Goal: Task Accomplishment & Management: Manage account settings

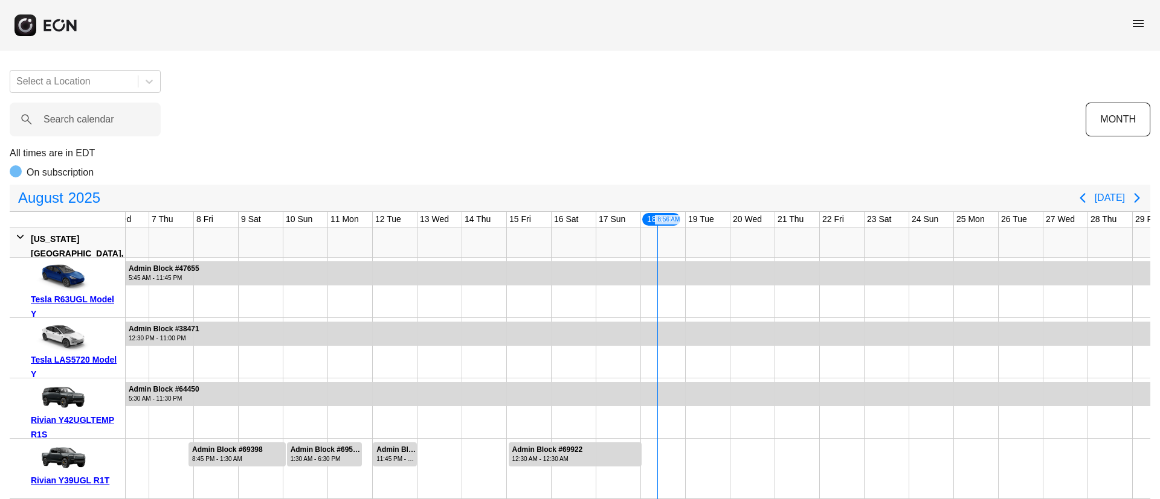
click at [1140, 24] on span "menu" at bounding box center [1138, 23] width 14 height 14
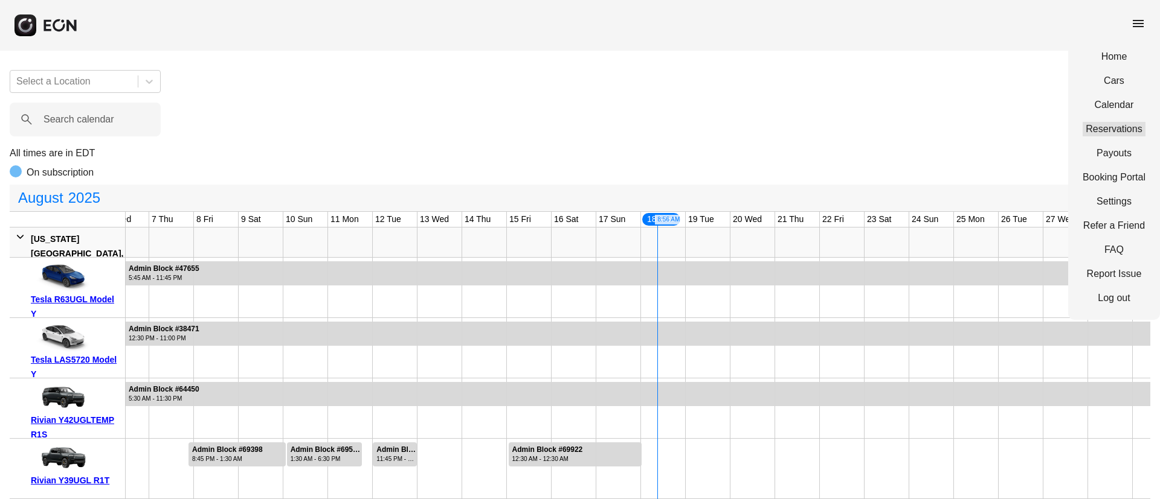
click at [1105, 129] on link "Reservations" at bounding box center [1113, 129] width 63 height 14
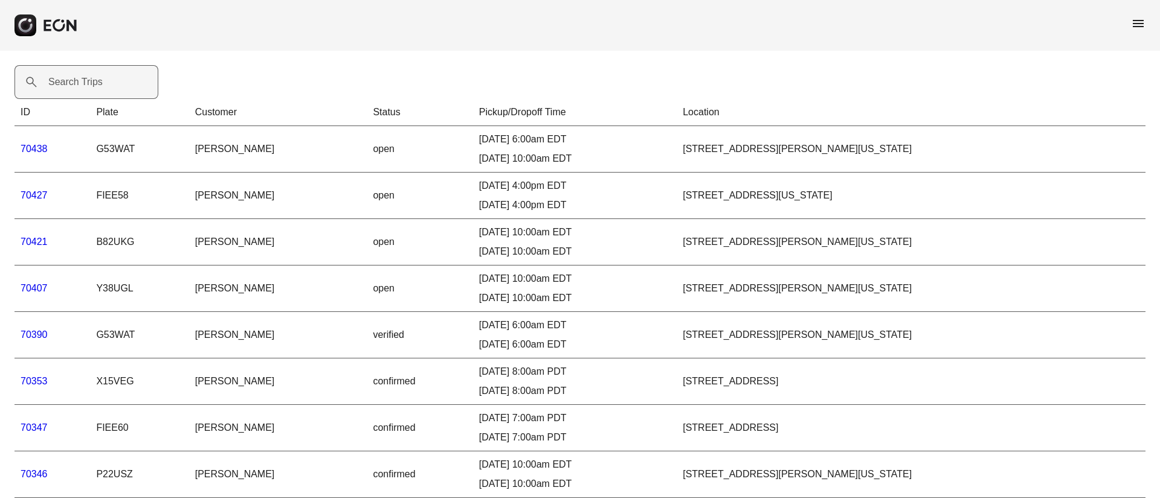
click at [68, 83] on label "Search Trips" at bounding box center [75, 82] width 54 height 14
click at [68, 83] on Trips "Search Trips" at bounding box center [86, 82] width 144 height 34
paste Trips "*****"
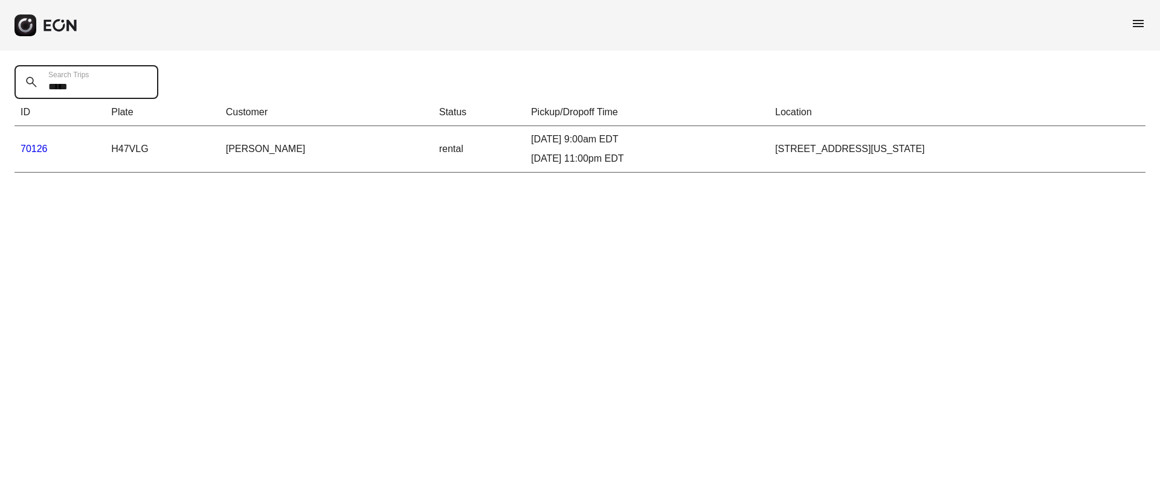
type Trips "*****"
click at [37, 140] on td "70126" at bounding box center [59, 149] width 91 height 47
click at [34, 144] on link "70126" at bounding box center [34, 149] width 27 height 10
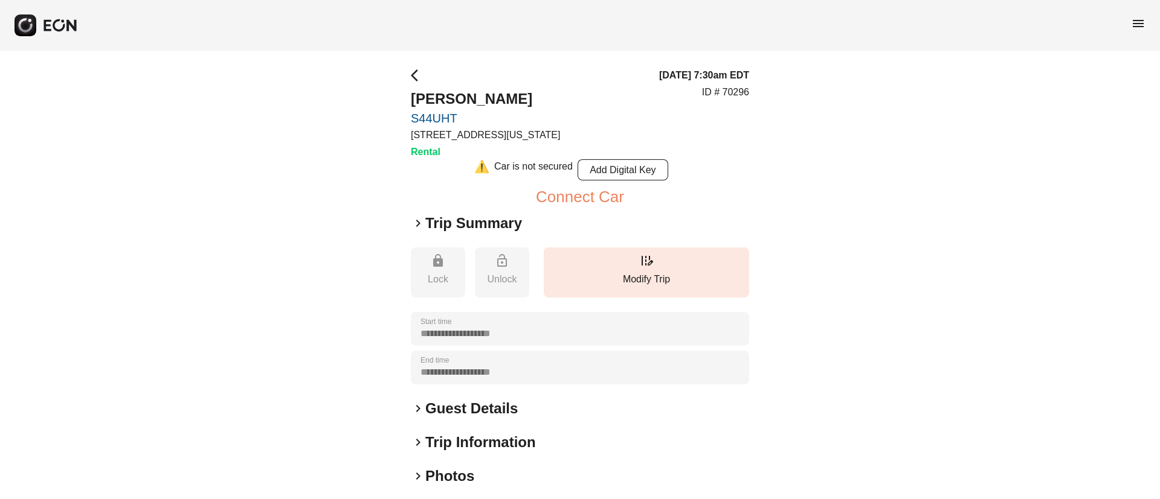
scroll to position [149, 0]
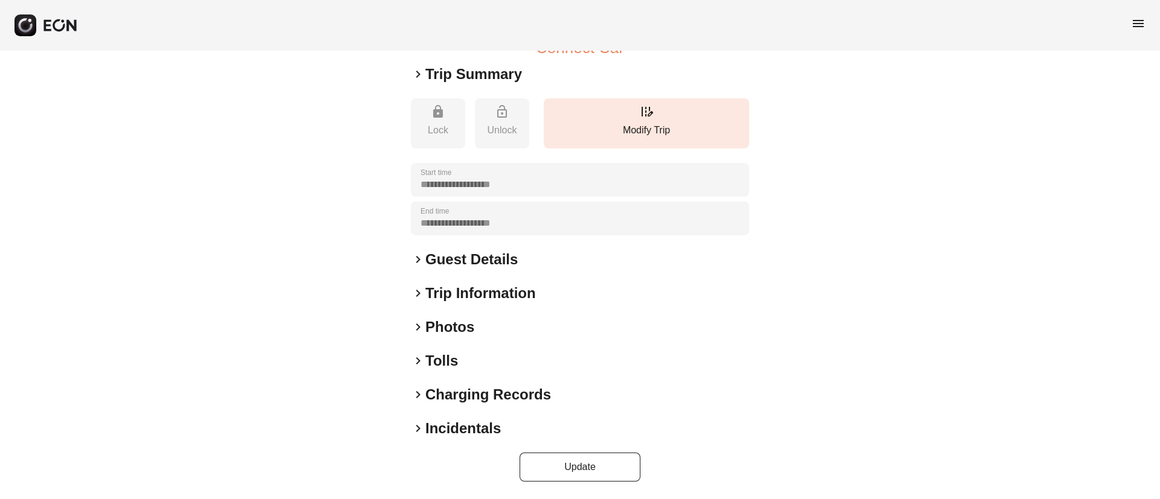
click at [497, 331] on div "keyboard_arrow_right Photos" at bounding box center [580, 327] width 338 height 19
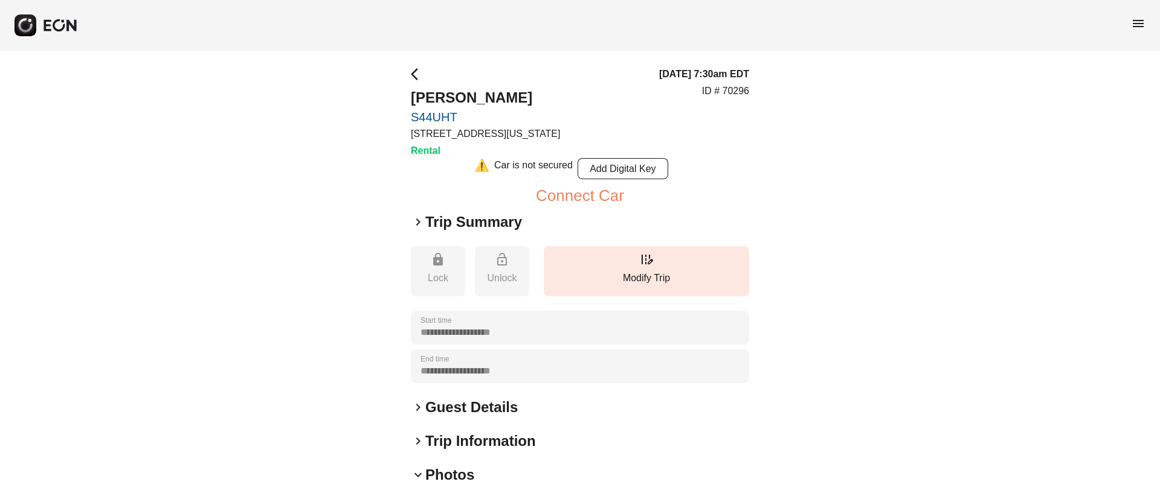
scroll to position [0, 0]
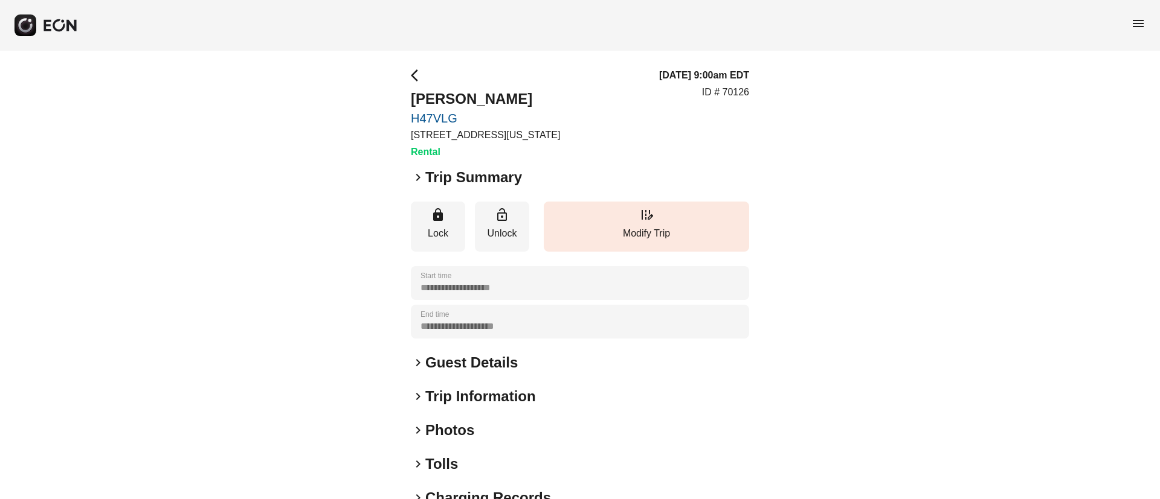
click at [472, 428] on h2 "Photos" at bounding box center [449, 430] width 49 height 19
click at [1143, 24] on span "menu" at bounding box center [1138, 23] width 14 height 14
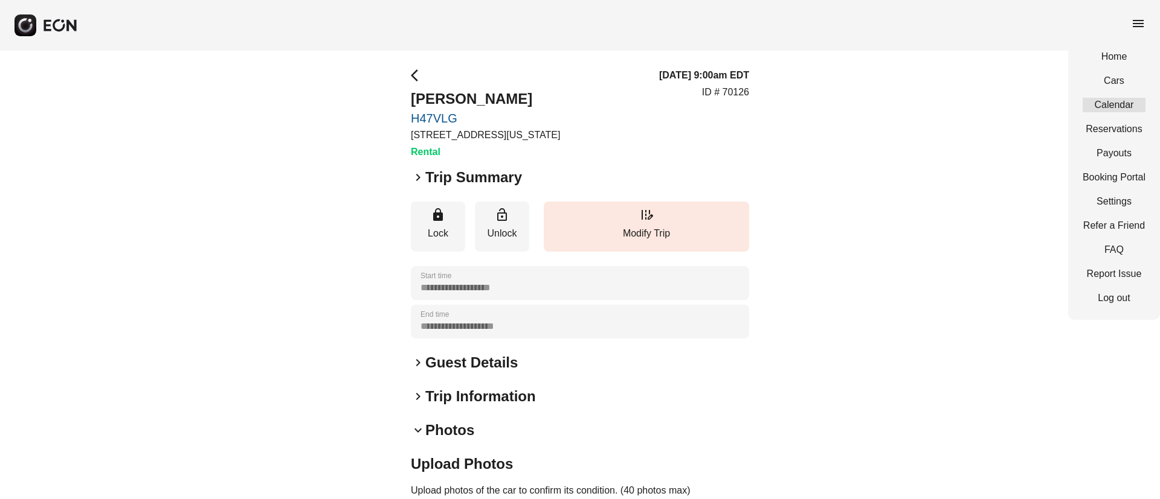
click at [1108, 110] on link "Calendar" at bounding box center [1113, 105] width 63 height 14
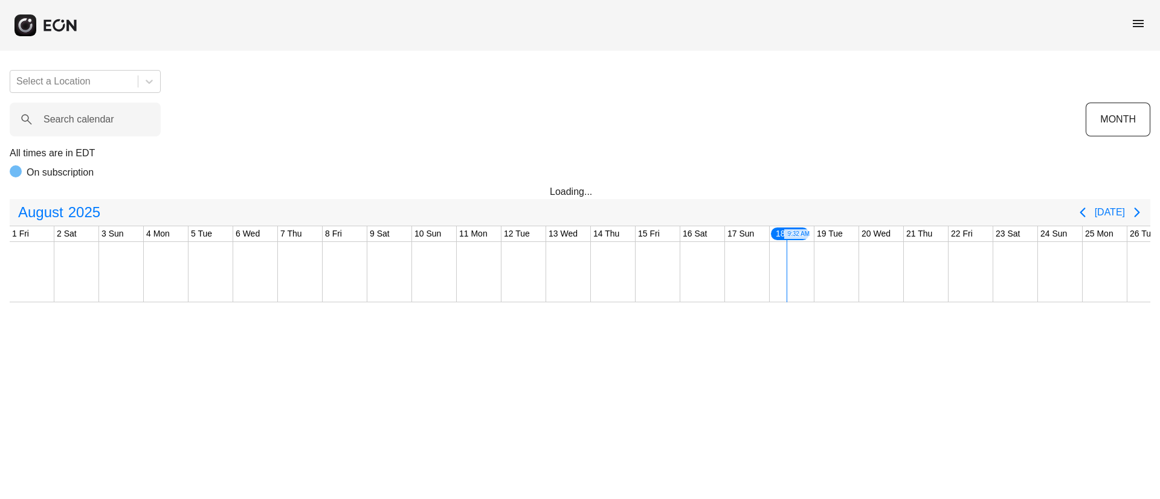
scroll to position [0, 245]
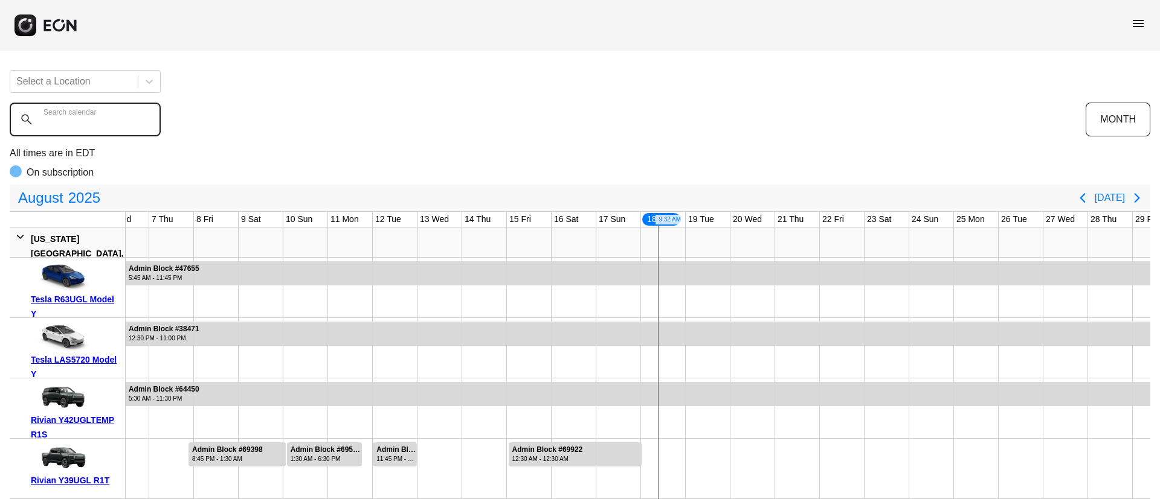
click at [82, 127] on calendar "Search calendar" at bounding box center [85, 120] width 151 height 34
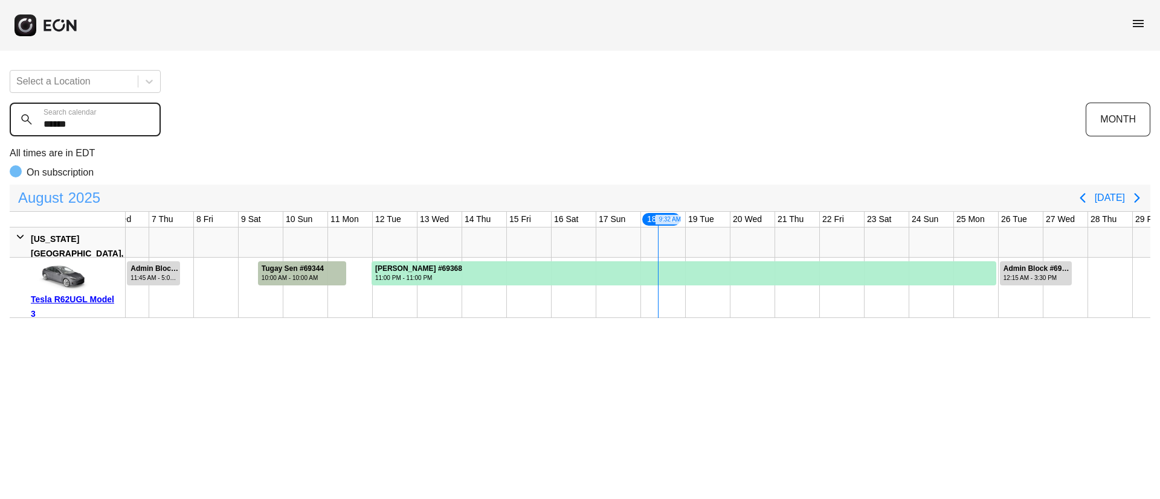
type calendar "******"
click at [95, 201] on span "2025" at bounding box center [84, 198] width 37 height 24
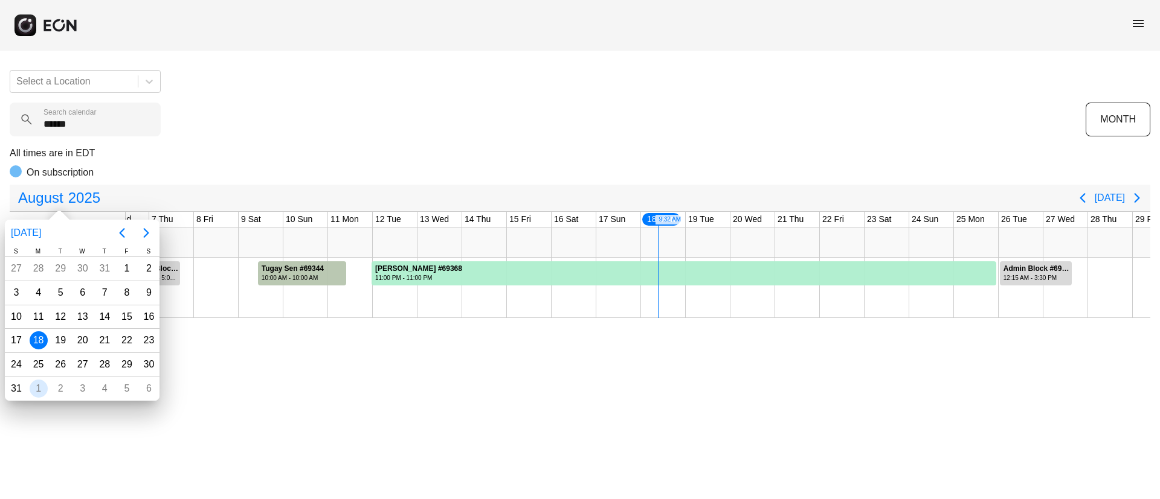
click at [39, 388] on div "1" at bounding box center [39, 389] width 18 height 18
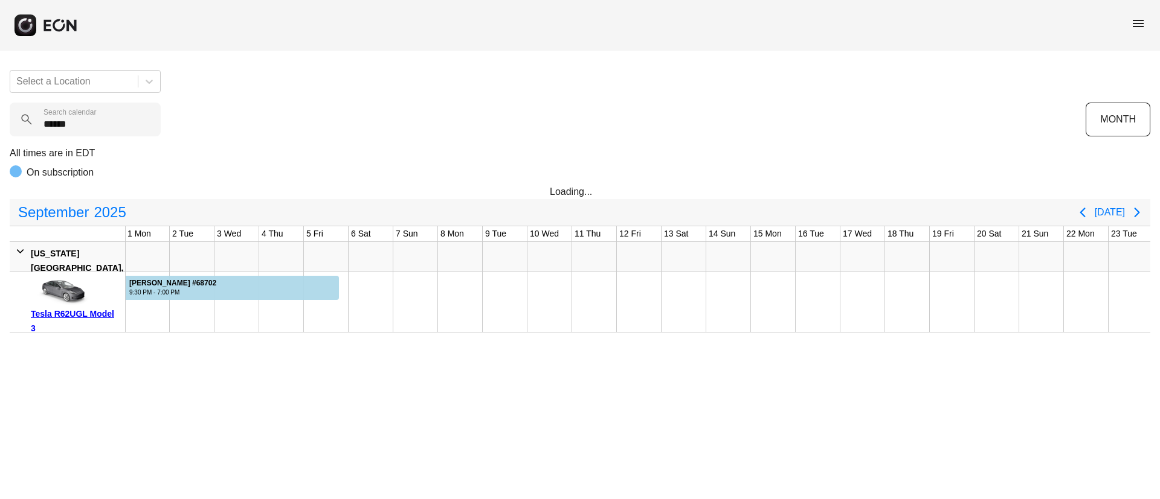
scroll to position [0, 1]
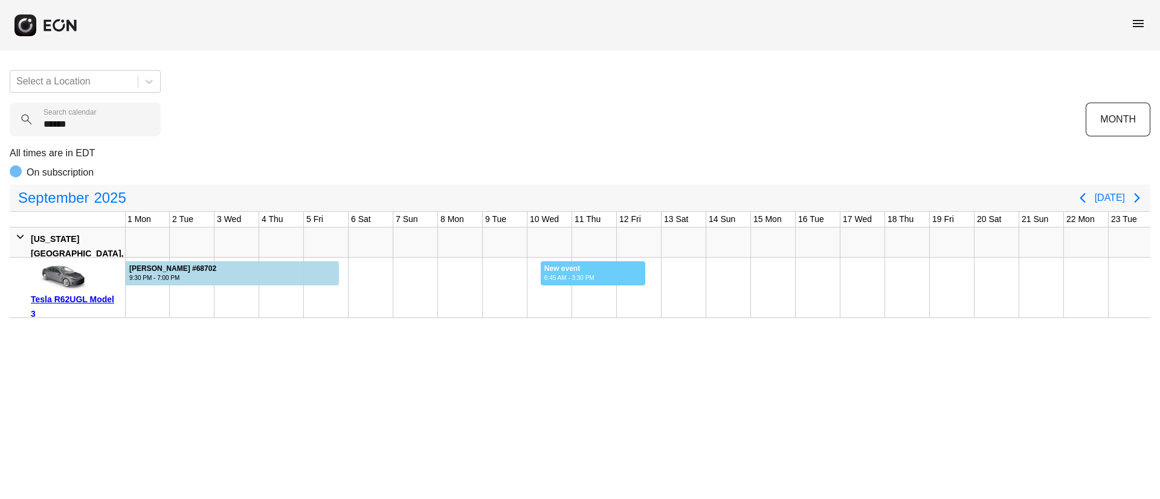
drag, startPoint x: 540, startPoint y: 280, endPoint x: 645, endPoint y: 289, distance: 105.5
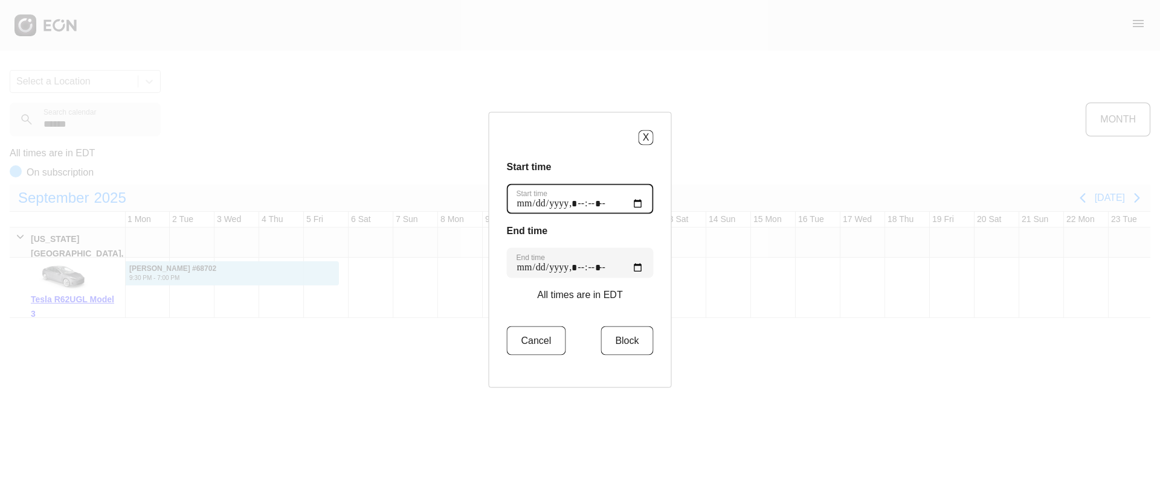
click at [633, 202] on time "Start time" at bounding box center [580, 199] width 147 height 30
type time "**********"
click at [594, 166] on h3 "Start time" at bounding box center [580, 166] width 147 height 14
click at [617, 344] on button "Block" at bounding box center [626, 340] width 53 height 29
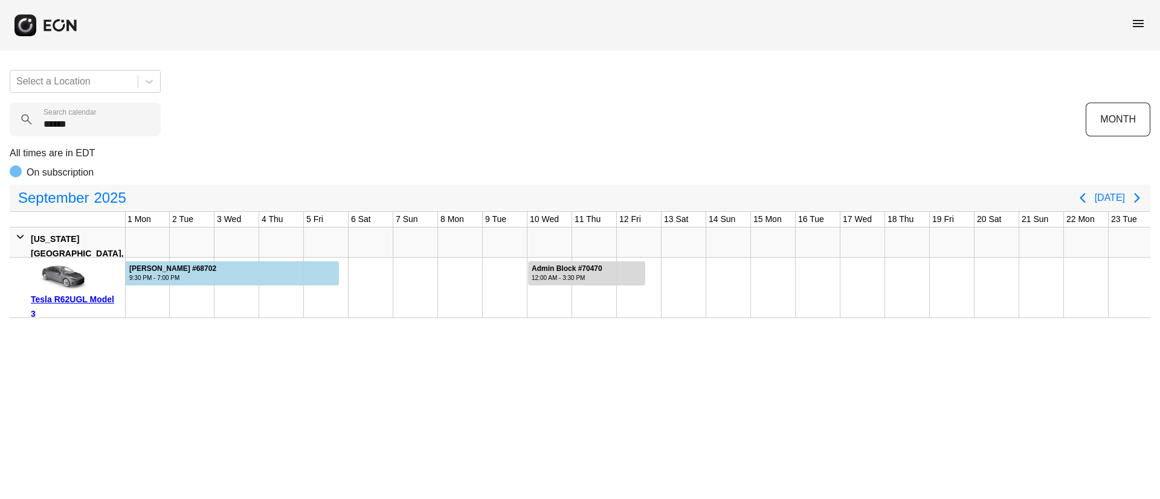
click at [1138, 25] on span "menu" at bounding box center [1138, 23] width 14 height 14
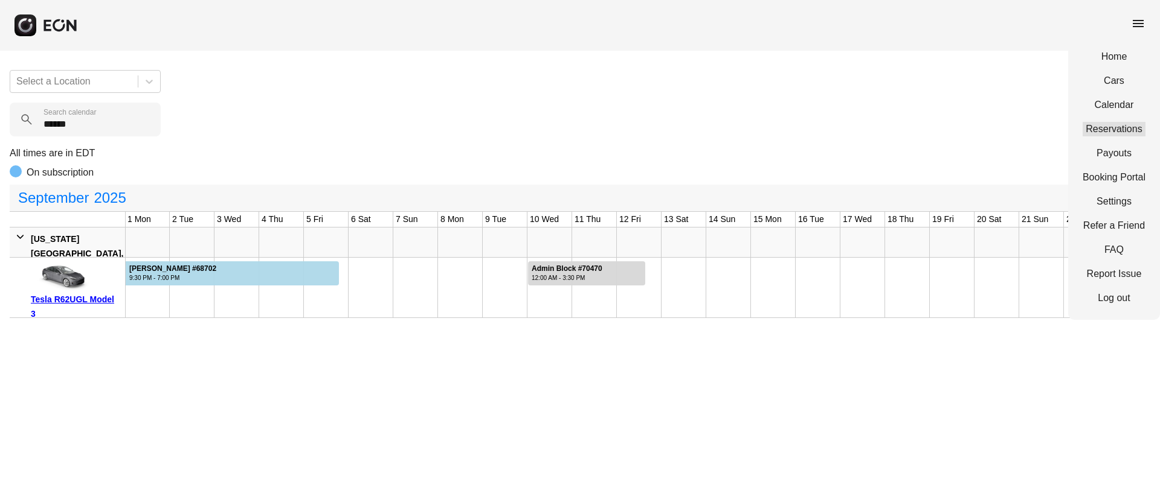
click at [1113, 127] on link "Reservations" at bounding box center [1113, 129] width 63 height 14
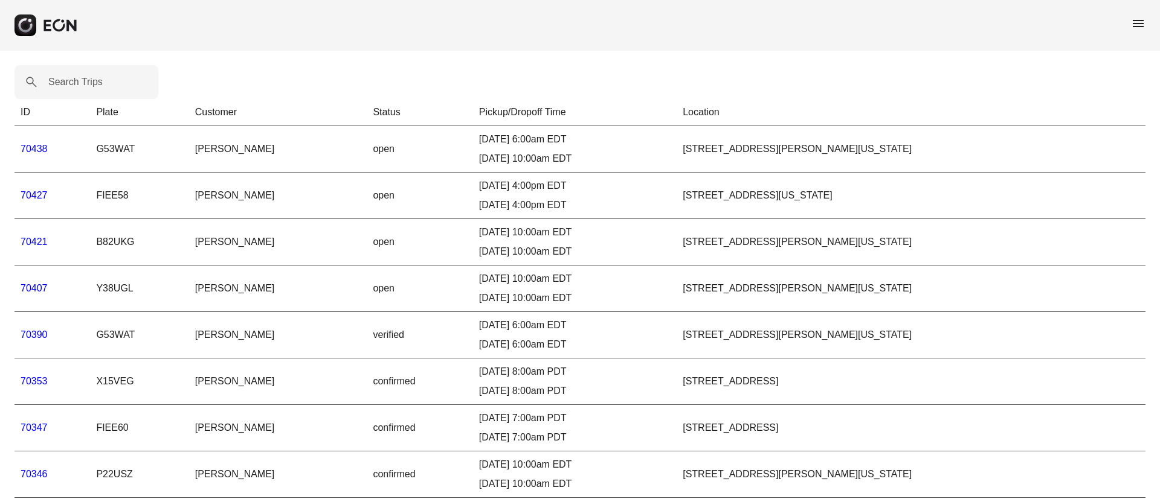
click at [64, 77] on label "Search Trips" at bounding box center [75, 82] width 54 height 14
click at [64, 77] on Trips "Search Trips" at bounding box center [86, 82] width 144 height 34
paste Trips "*****"
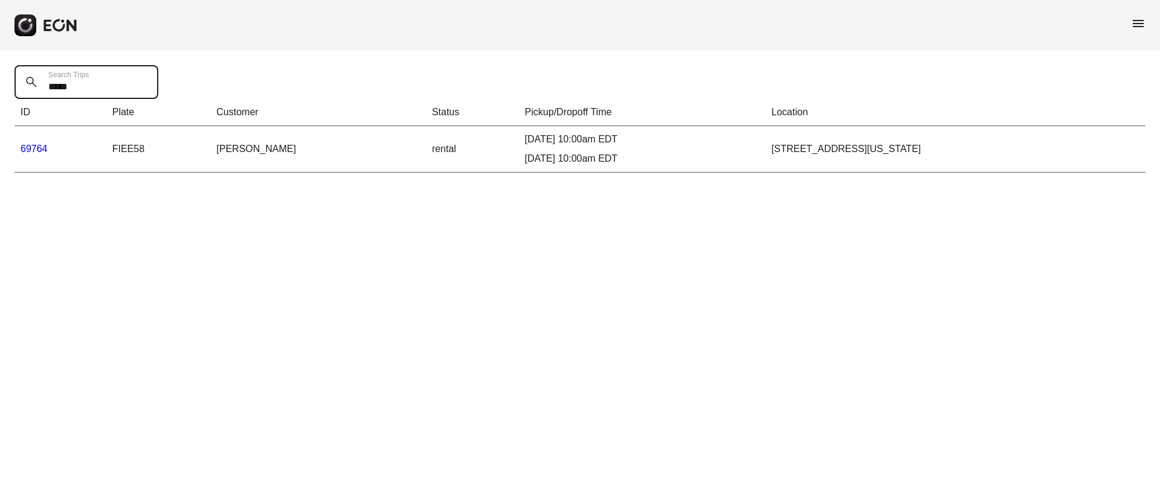
type Trips "*****"
click at [36, 144] on link "69764" at bounding box center [34, 149] width 27 height 10
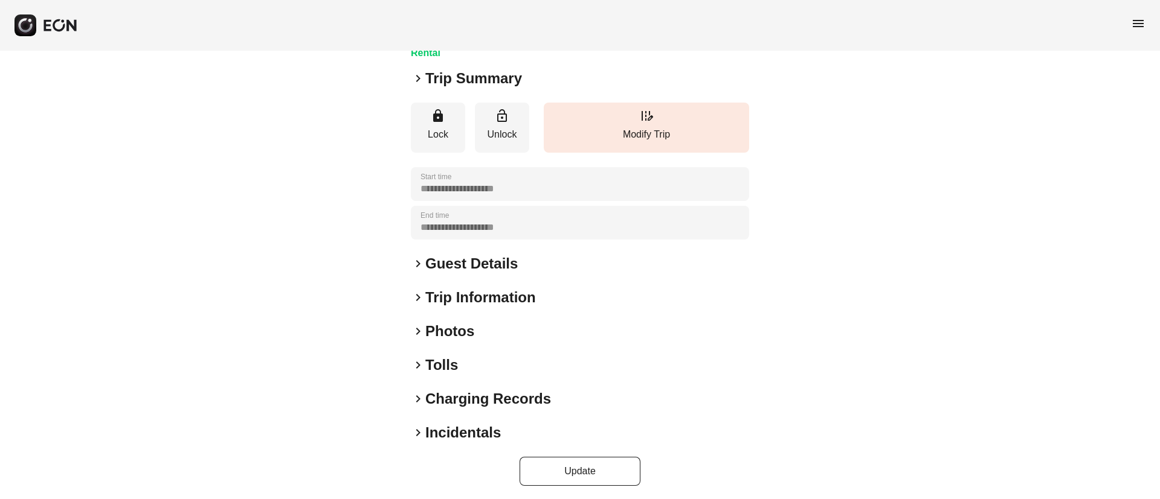
scroll to position [100, 0]
click at [489, 335] on div "keyboard_arrow_right Photos" at bounding box center [580, 330] width 338 height 19
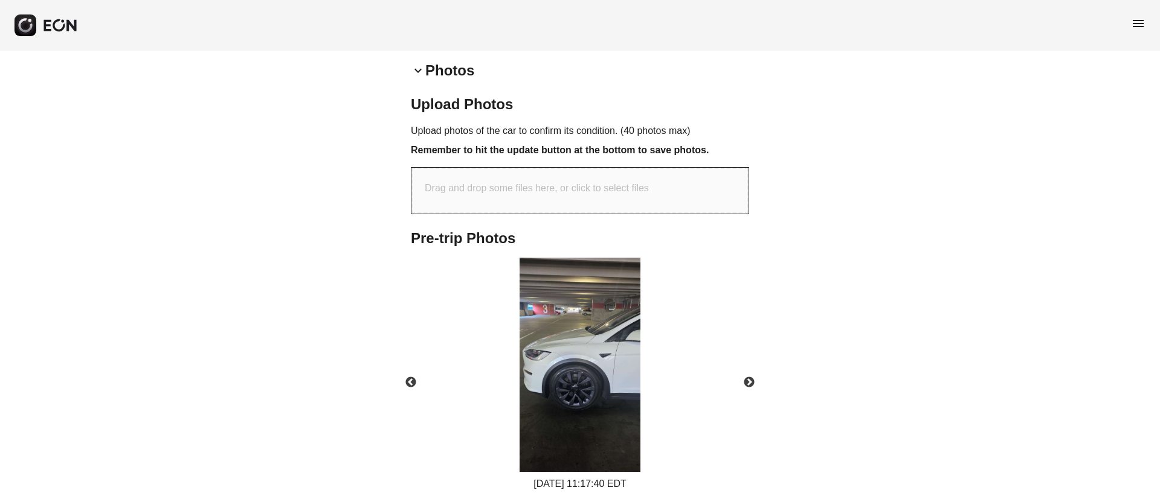
scroll to position [574, 0]
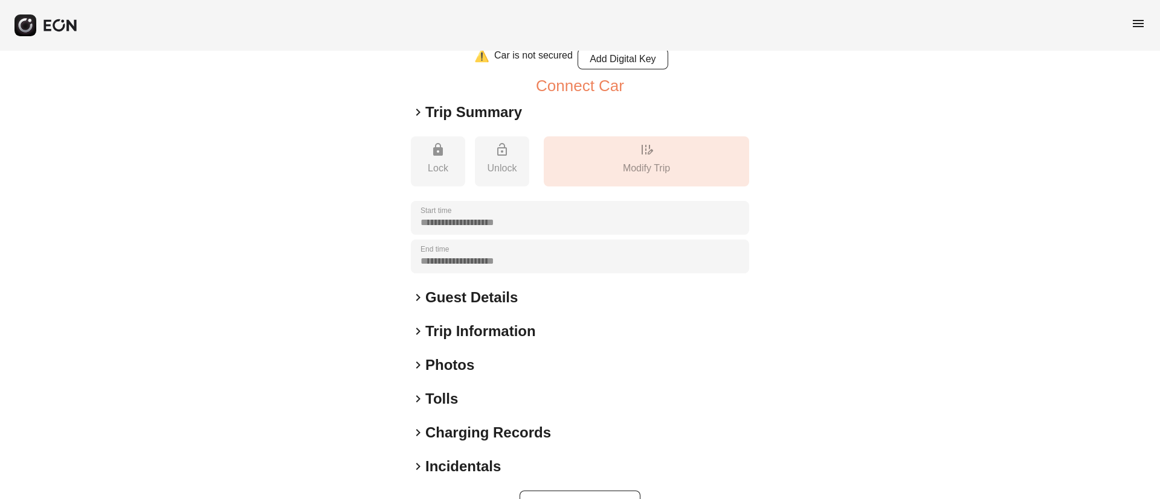
scroll to position [133, 0]
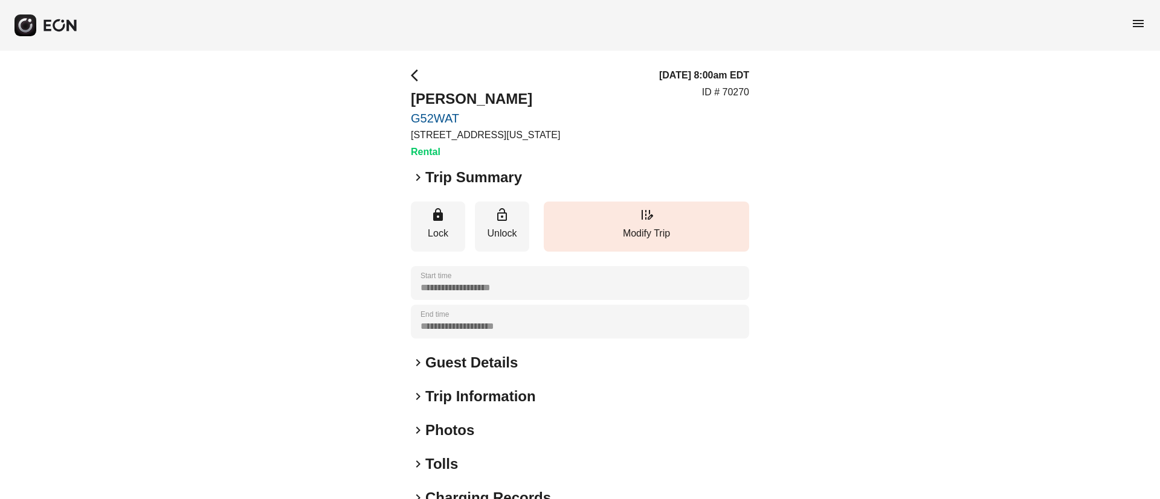
click at [446, 365] on h2 "Guest Details" at bounding box center [471, 362] width 92 height 19
click at [1139, 20] on span "menu" at bounding box center [1138, 23] width 14 height 14
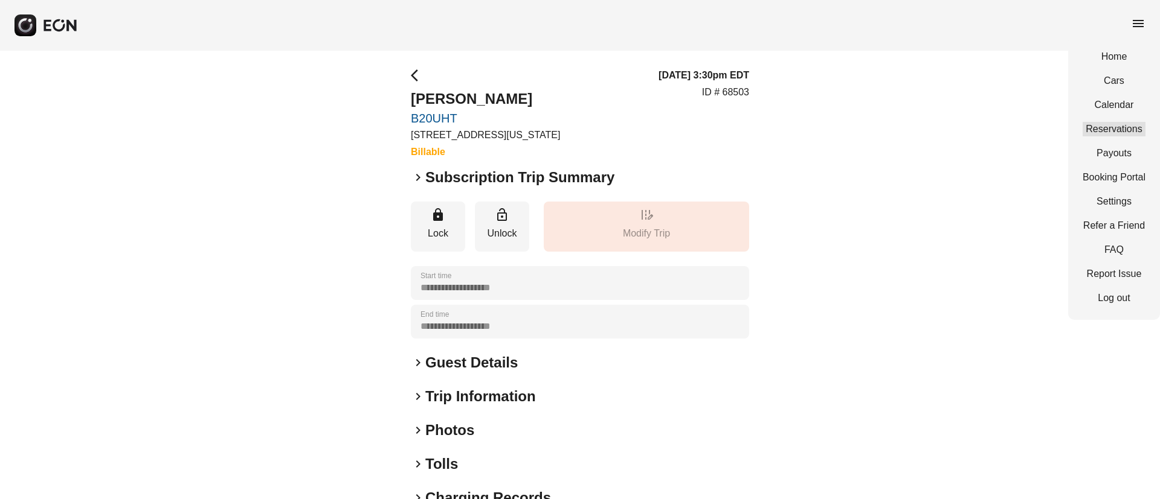
click at [1107, 129] on link "Reservations" at bounding box center [1113, 129] width 63 height 14
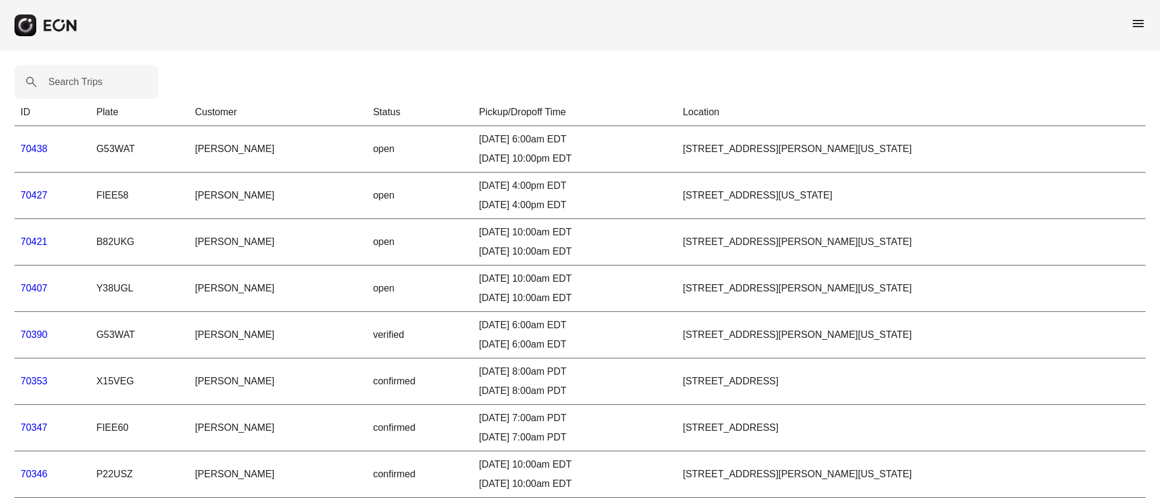
click at [74, 84] on label "Search Trips" at bounding box center [75, 82] width 54 height 14
click at [74, 84] on Trips "Search Trips" at bounding box center [86, 82] width 144 height 34
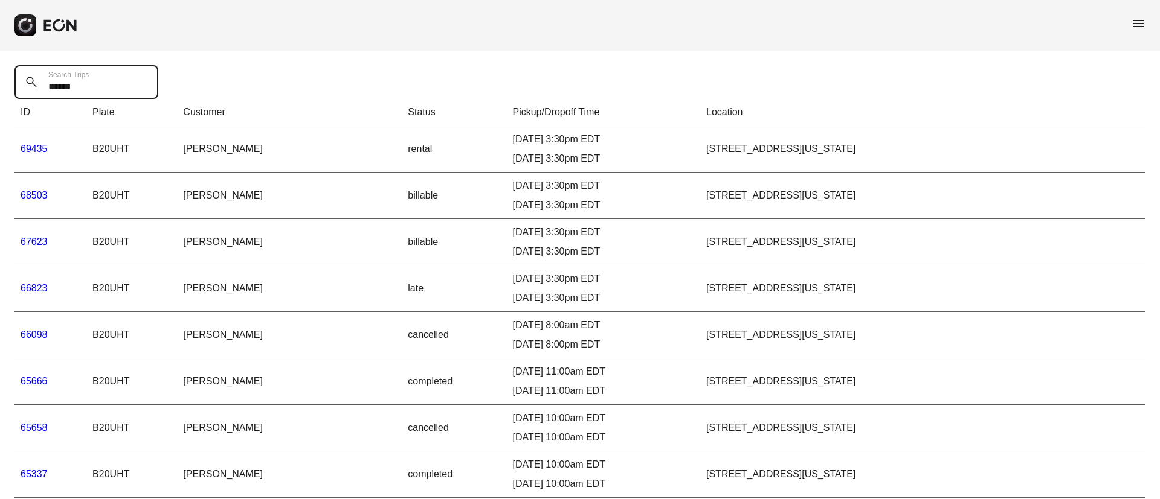
type Trips "******"
click at [1137, 20] on span "menu" at bounding box center [1138, 23] width 14 height 14
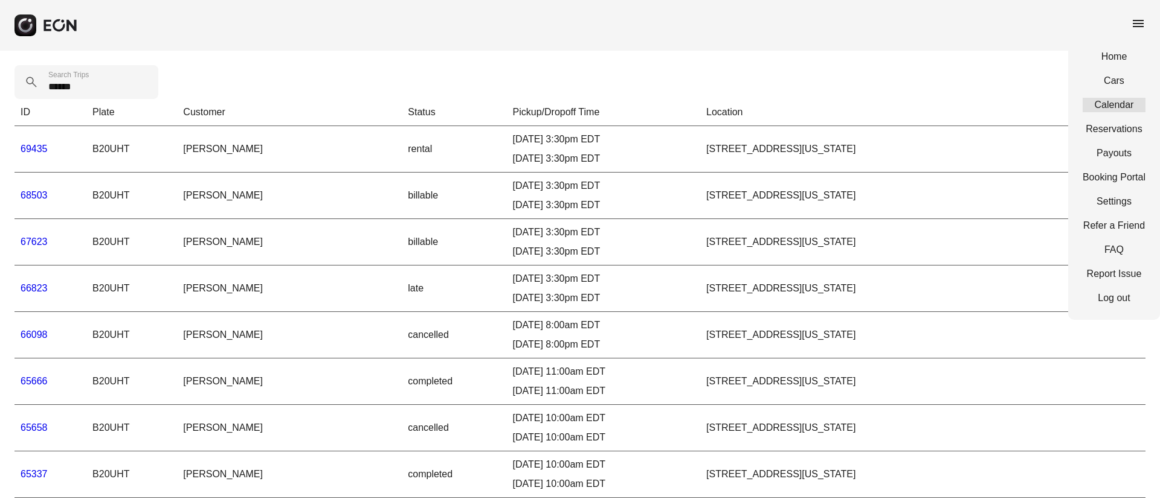
click at [1115, 101] on link "Calendar" at bounding box center [1113, 105] width 63 height 14
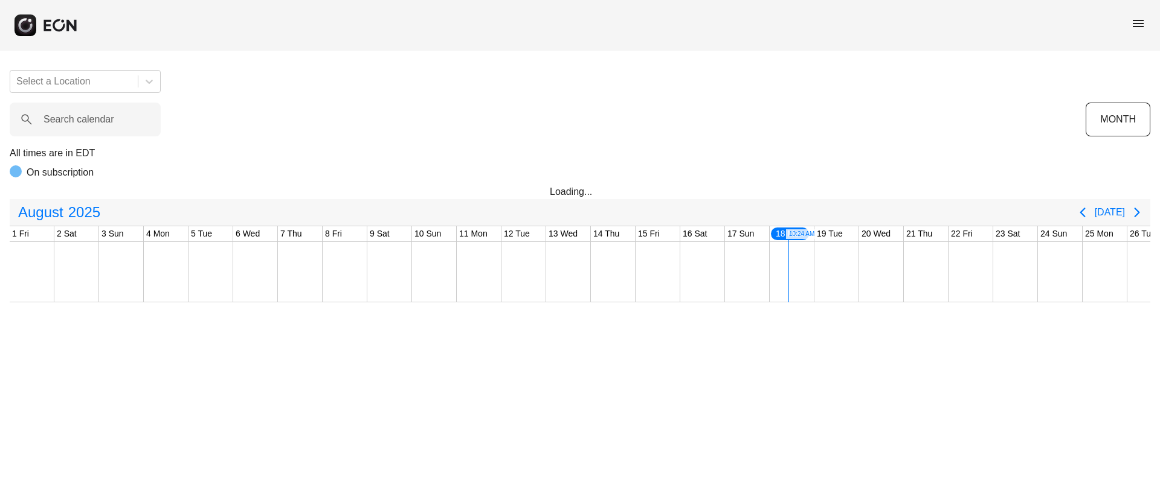
scroll to position [0, 245]
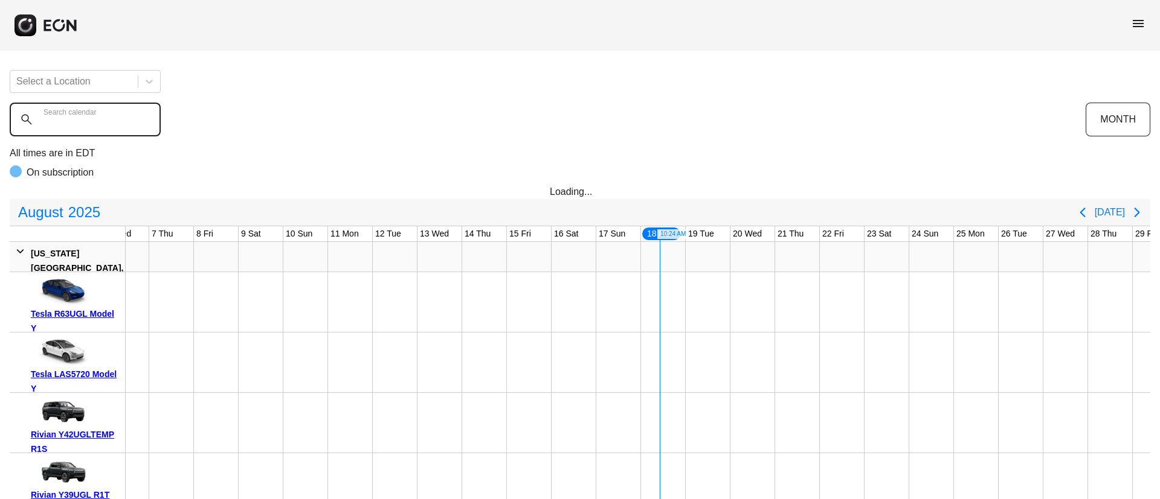
click at [115, 121] on calendar "Search calendar" at bounding box center [85, 120] width 151 height 34
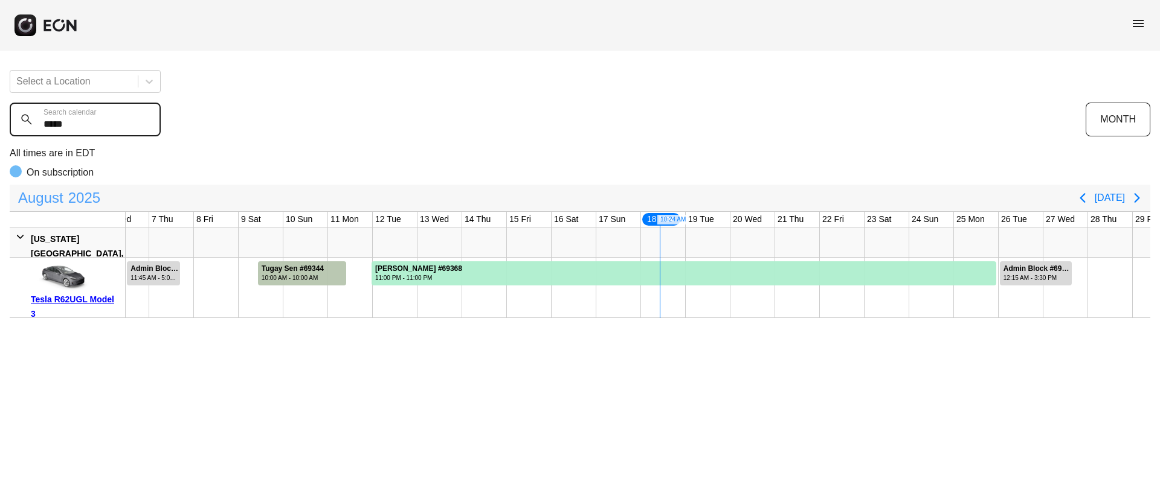
type calendar "*****"
click at [74, 203] on span "2025" at bounding box center [84, 198] width 37 height 24
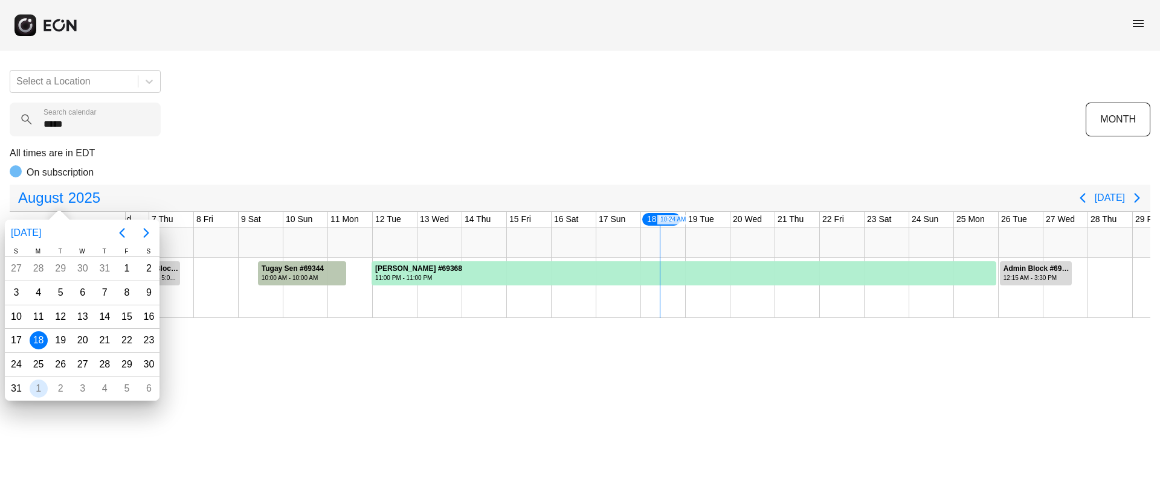
click at [42, 385] on div "1" at bounding box center [39, 389] width 18 height 18
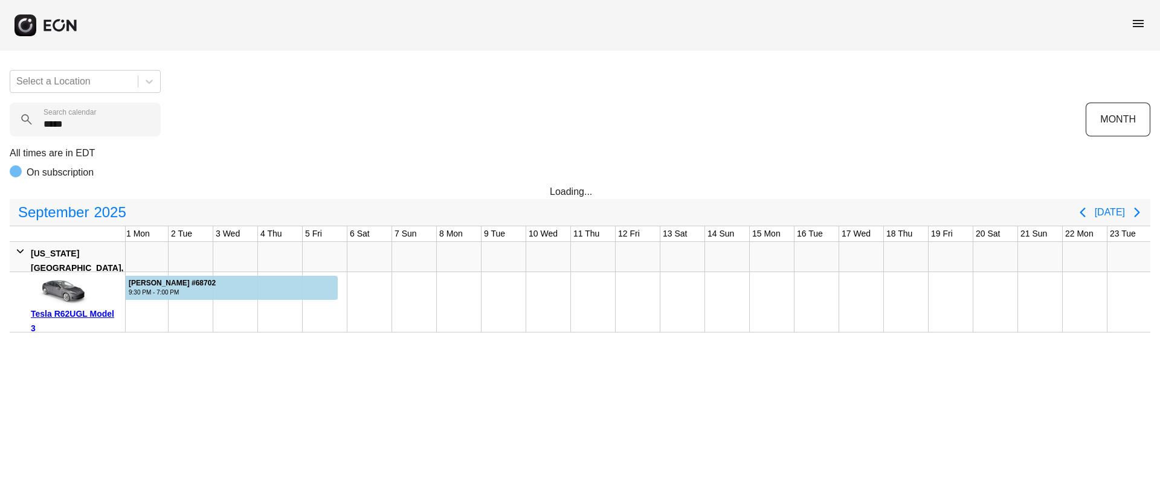
scroll to position [0, 1]
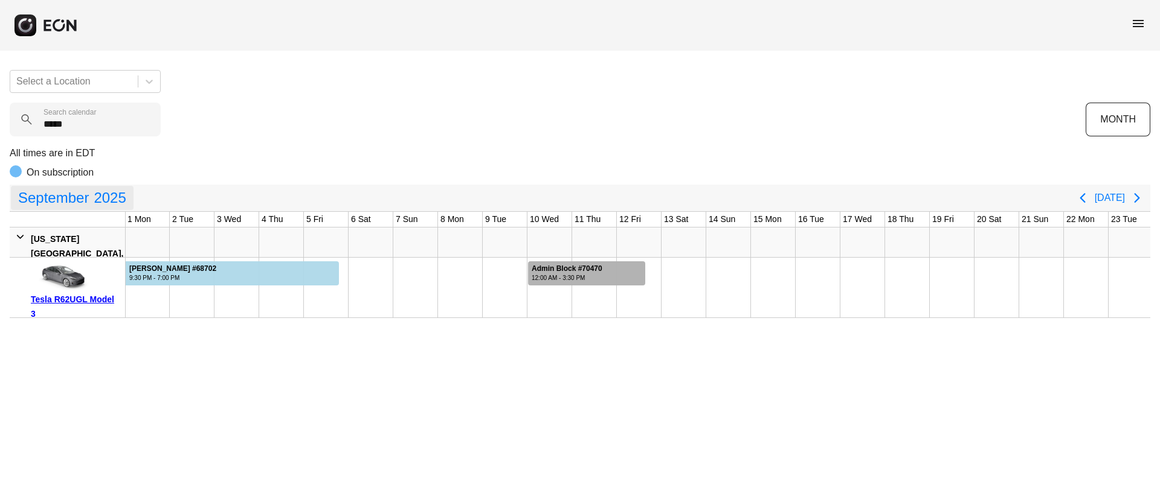
click at [610, 278] on div at bounding box center [586, 274] width 117 height 24
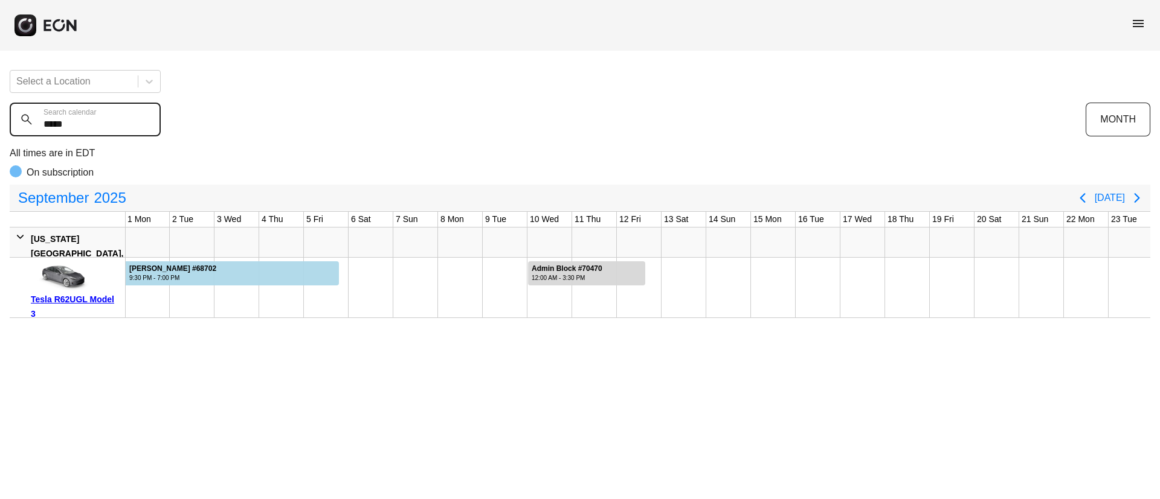
drag, startPoint x: 112, startPoint y: 121, endPoint x: 1, endPoint y: 138, distance: 113.0
click at [1, 138] on div "Select a Location ***** Search calendar MONTH All times are in EDT On subscript…" at bounding box center [580, 189] width 1160 height 258
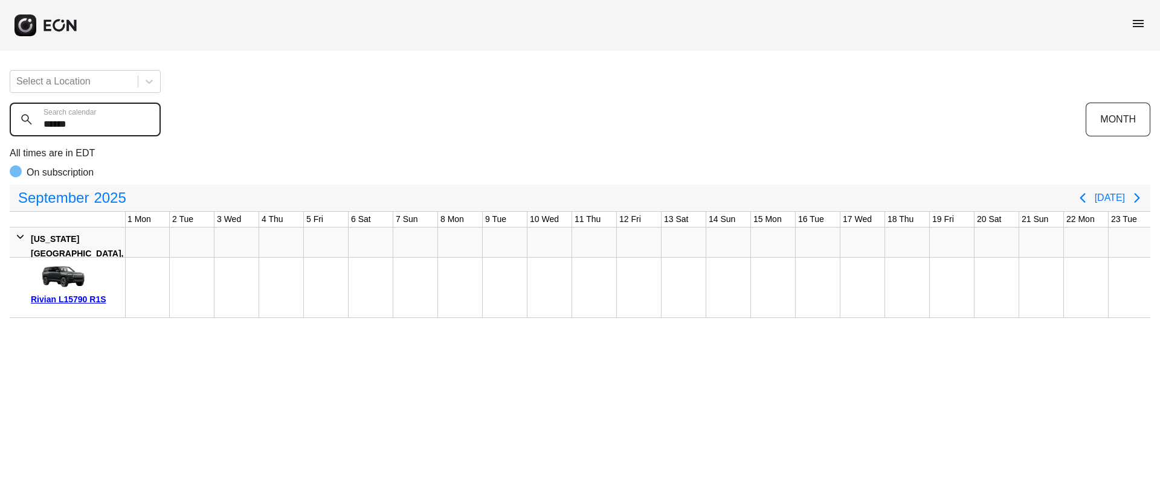
type calendar "******"
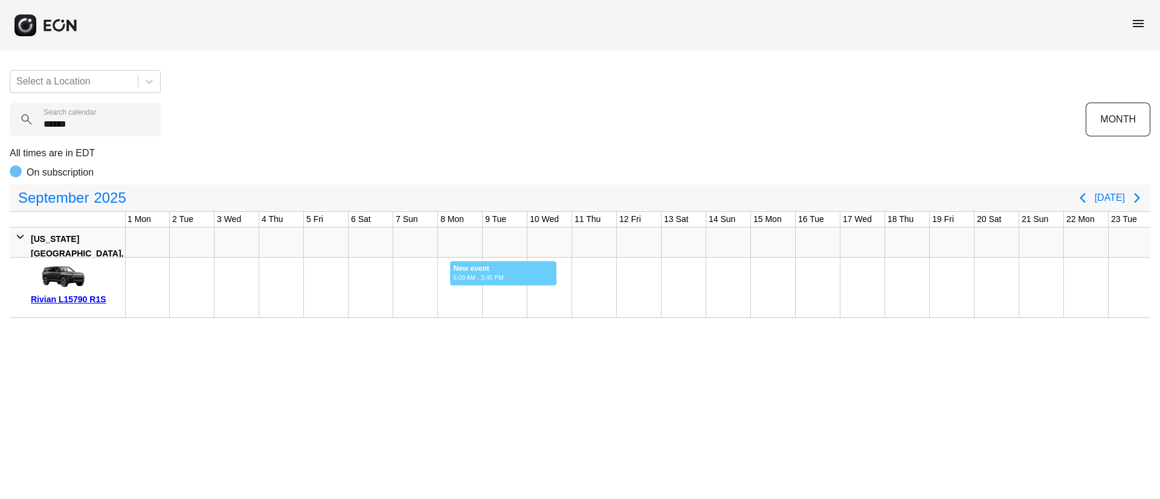
drag, startPoint x: 450, startPoint y: 271, endPoint x: 557, endPoint y: 279, distance: 107.2
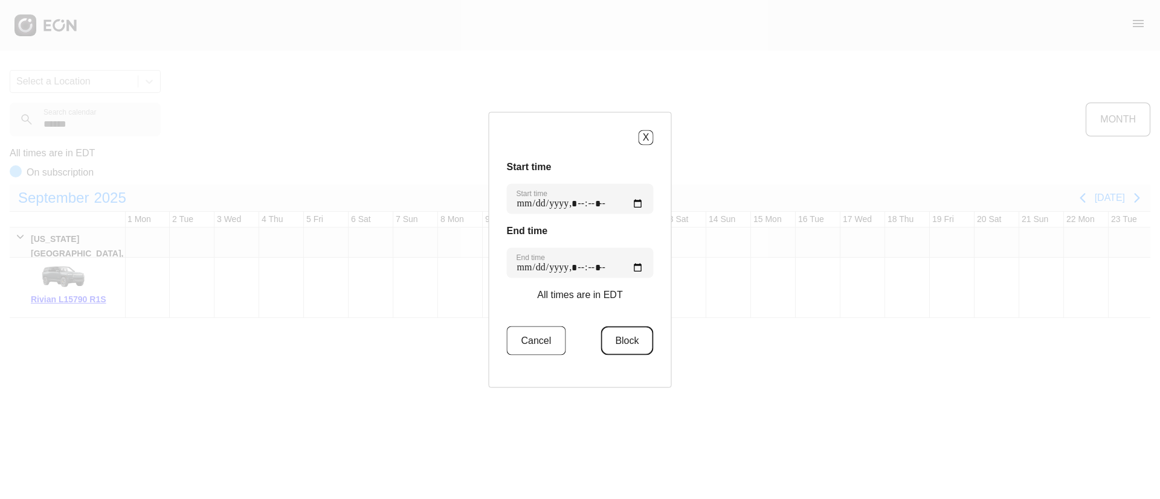
click at [619, 338] on button "Block" at bounding box center [626, 340] width 53 height 29
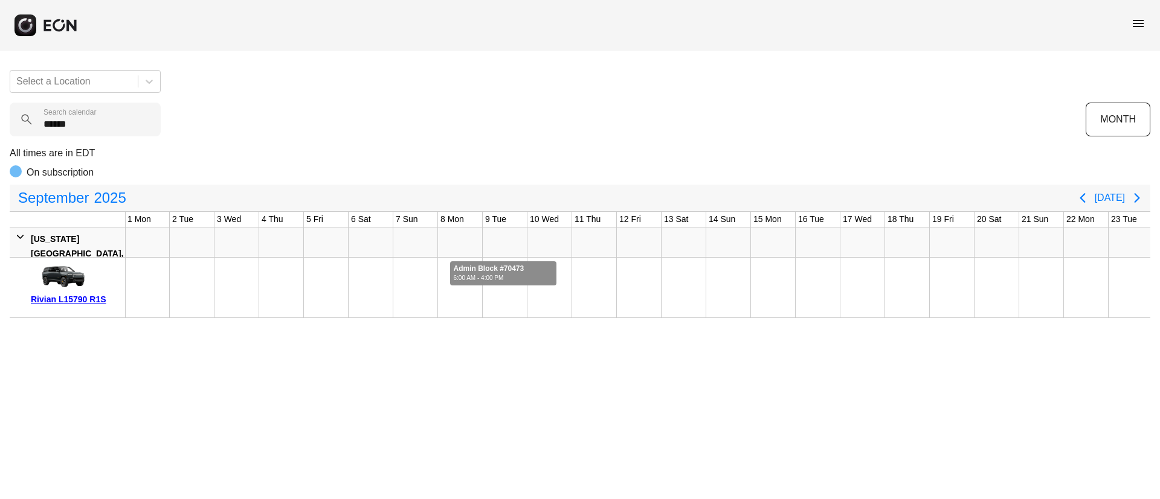
click at [528, 268] on div at bounding box center [503, 274] width 107 height 24
drag, startPoint x: 115, startPoint y: 129, endPoint x: 30, endPoint y: 129, distance: 85.8
click at [30, 129] on calendar "******" at bounding box center [85, 120] width 151 height 34
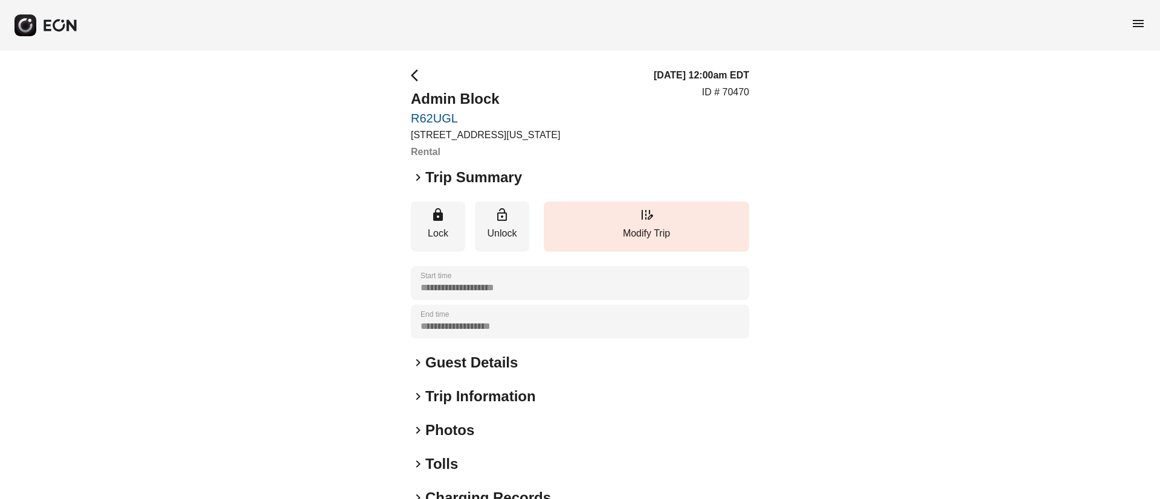
scroll to position [142, 0]
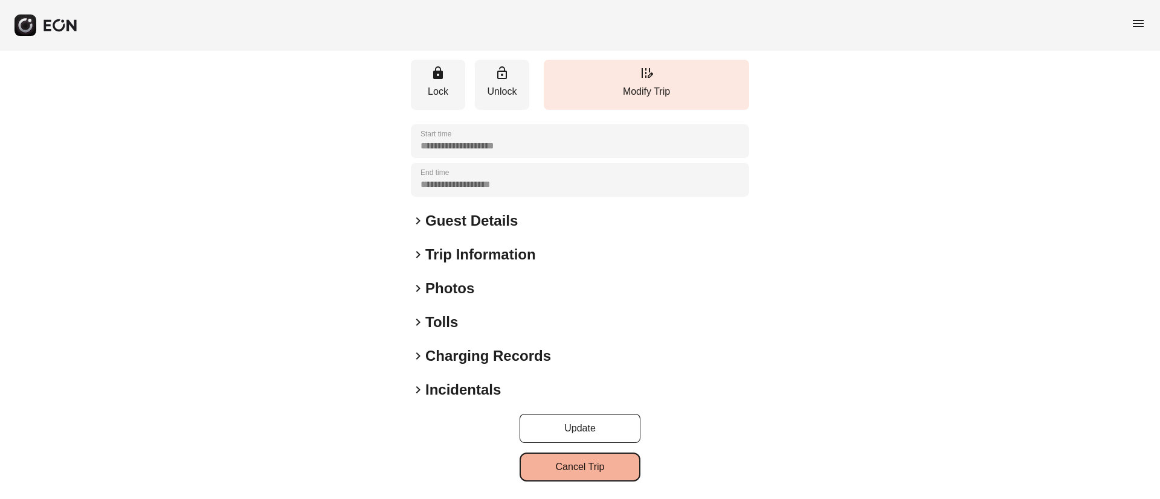
click at [536, 466] on button "Cancel Trip" at bounding box center [579, 467] width 121 height 29
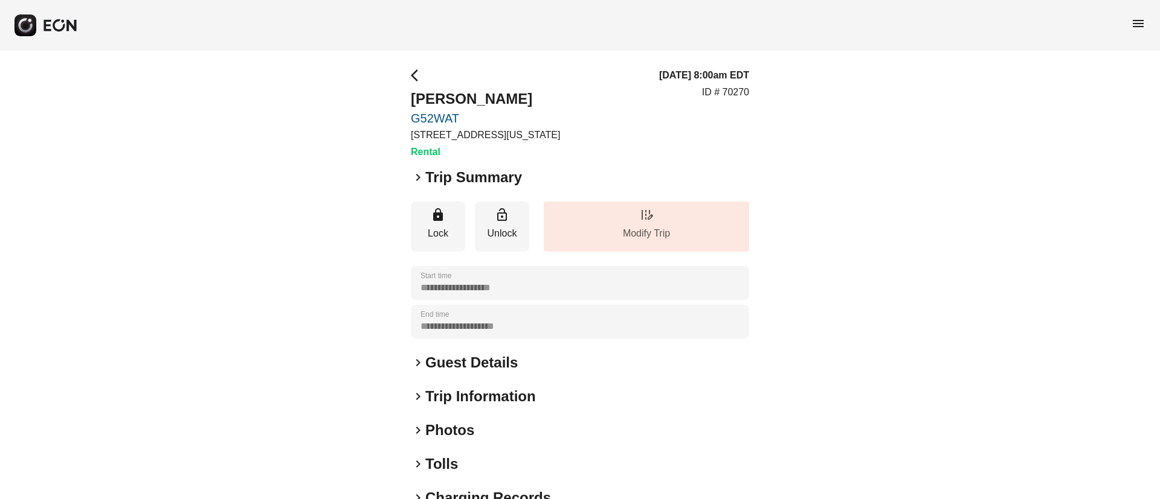
scroll to position [103, 0]
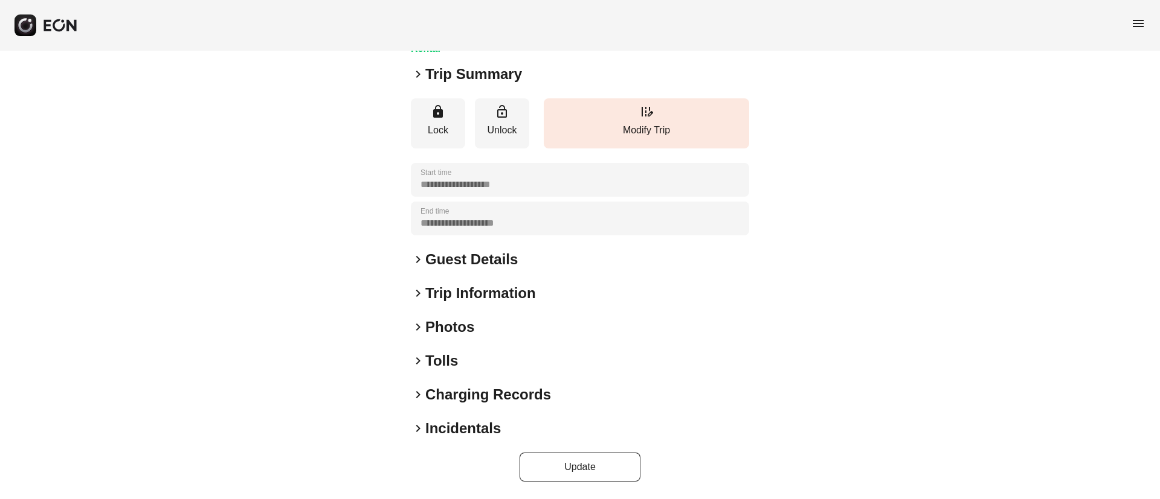
click at [532, 330] on div "keyboard_arrow_right Photos" at bounding box center [580, 327] width 338 height 19
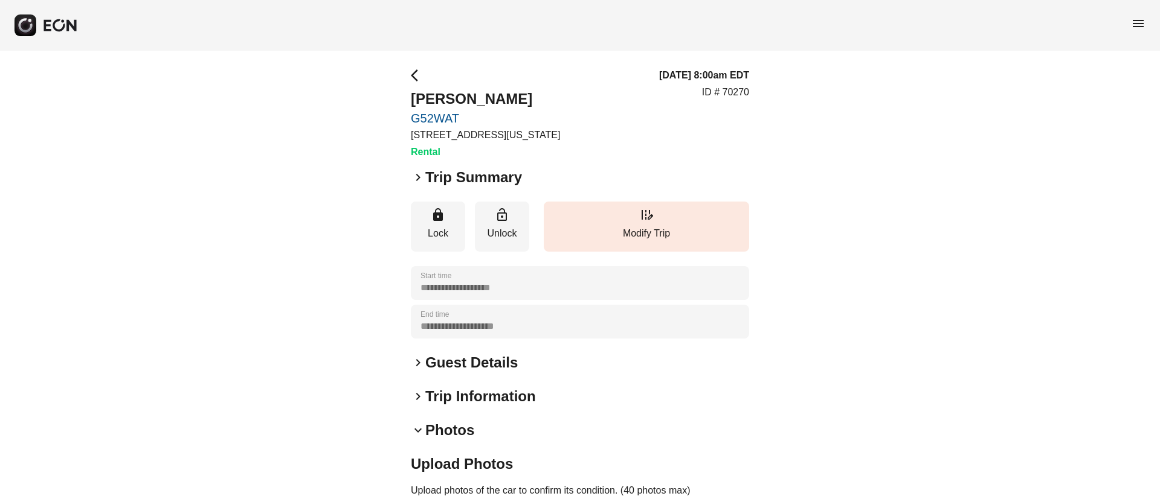
scroll to position [247, 0]
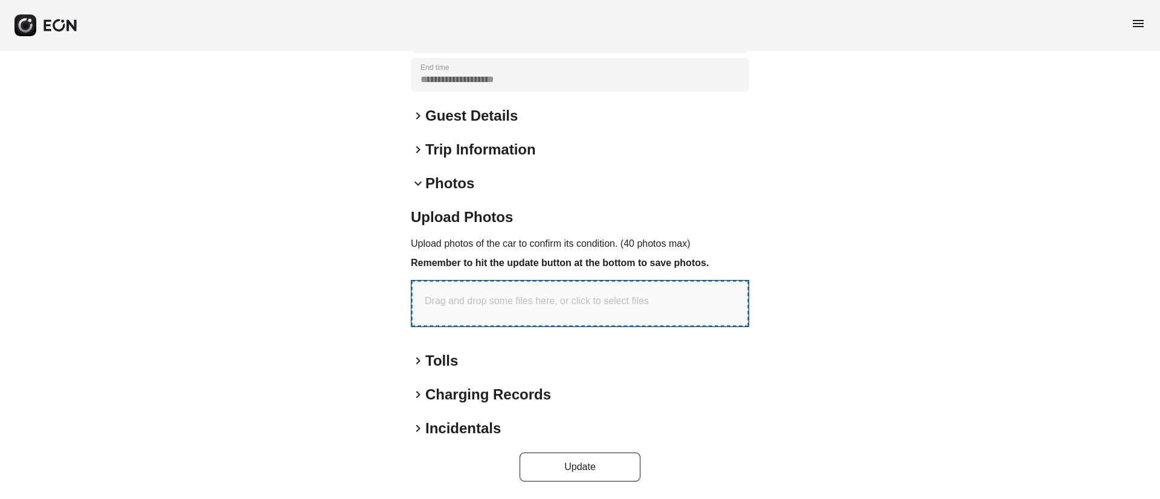
click at [620, 292] on div "Drag and drop some files here, or click to select files" at bounding box center [579, 304] width 337 height 46
type input "**********"
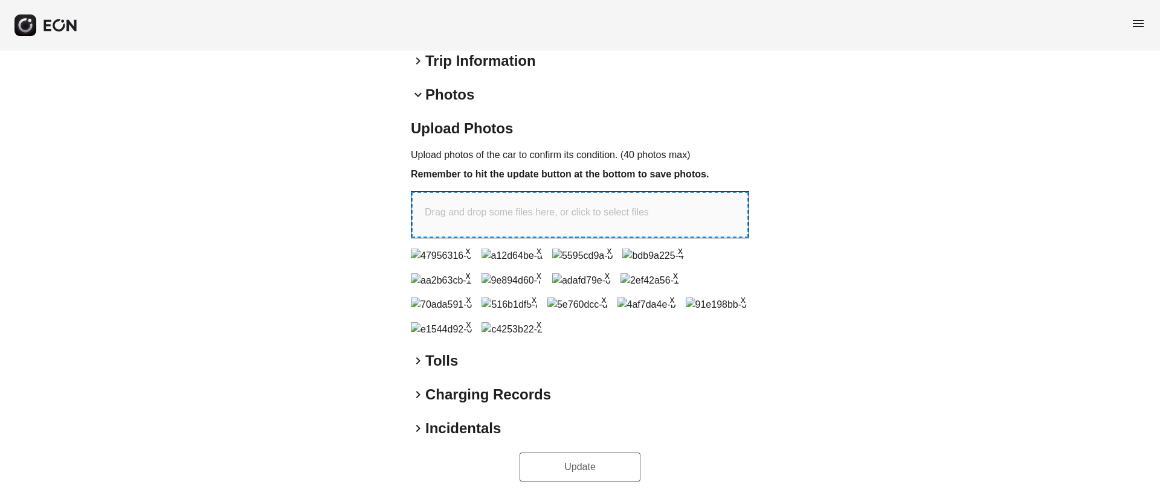
scroll to position [542, 0]
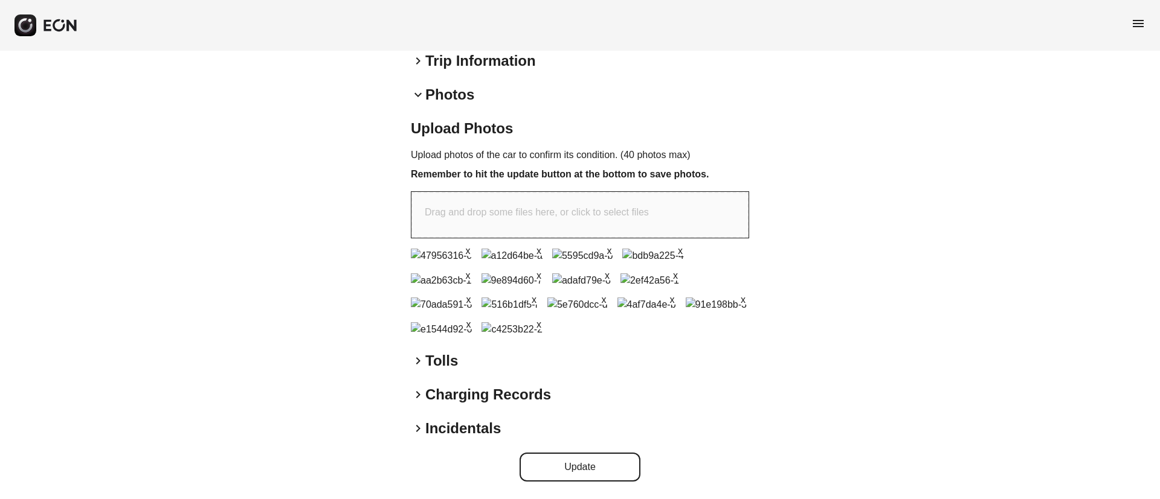
click at [585, 464] on button "Update" at bounding box center [579, 467] width 121 height 29
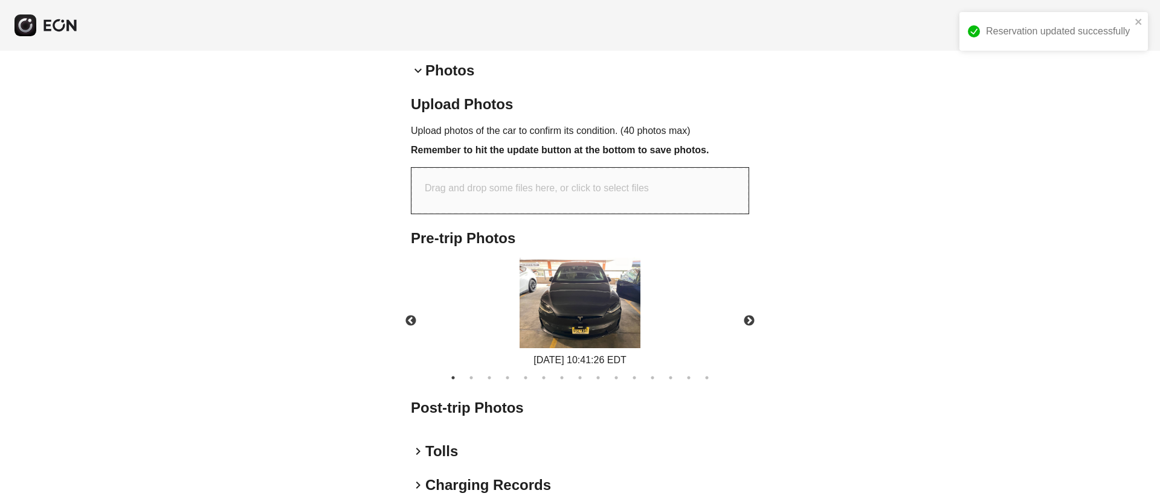
scroll to position [451, 0]
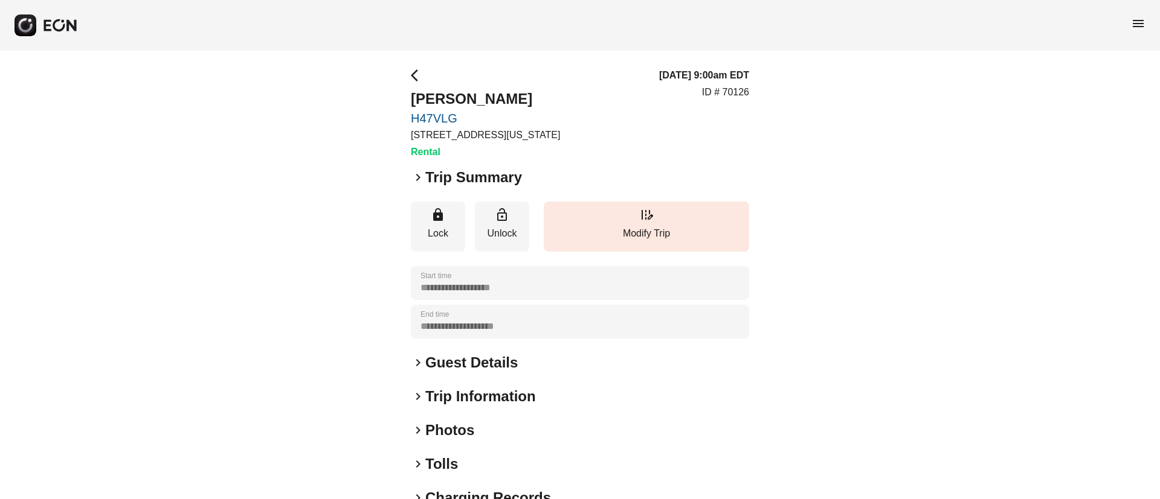
click at [491, 436] on div "keyboard_arrow_right Photos" at bounding box center [580, 430] width 338 height 19
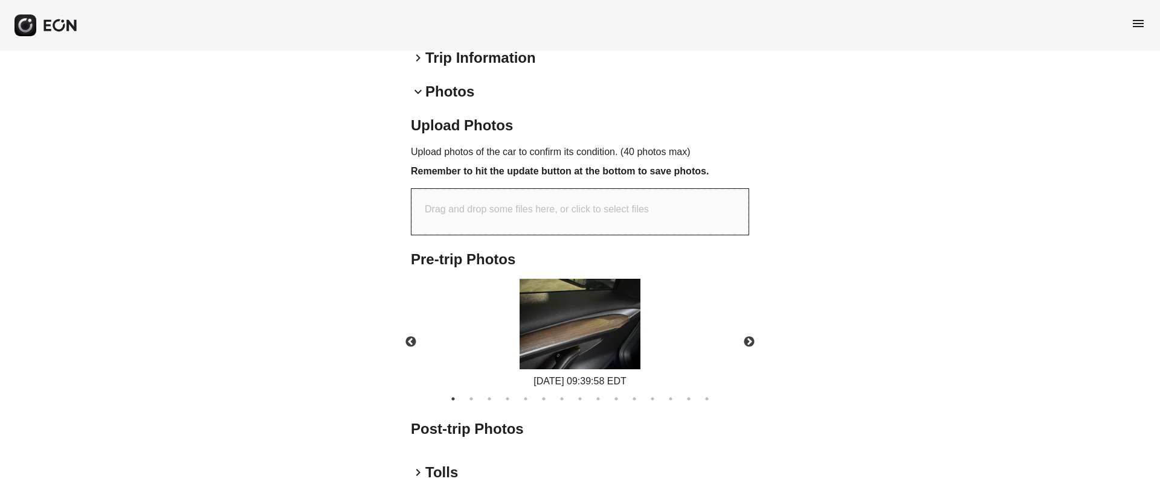
scroll to position [360, 0]
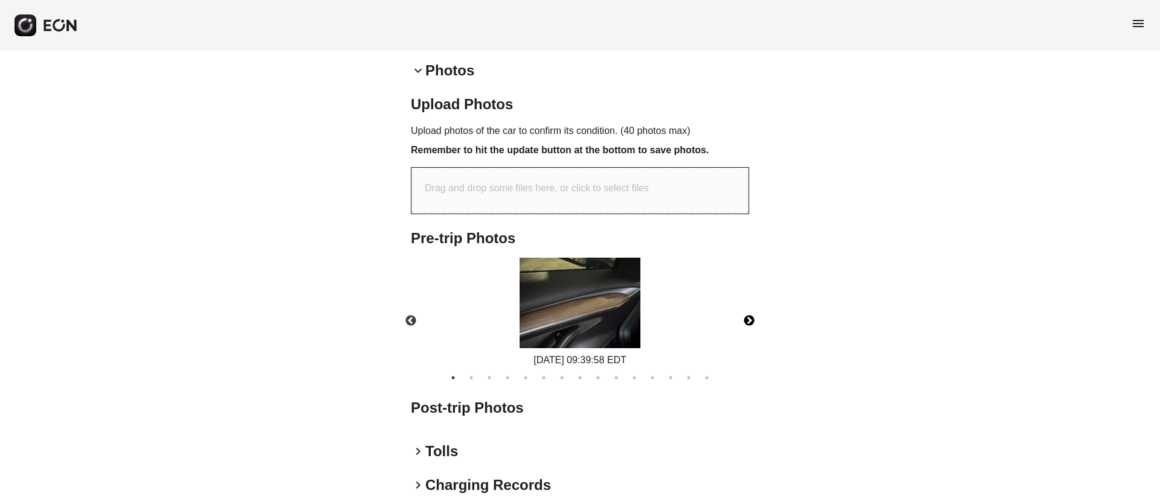
click at [752, 320] on button "Next" at bounding box center [749, 321] width 42 height 42
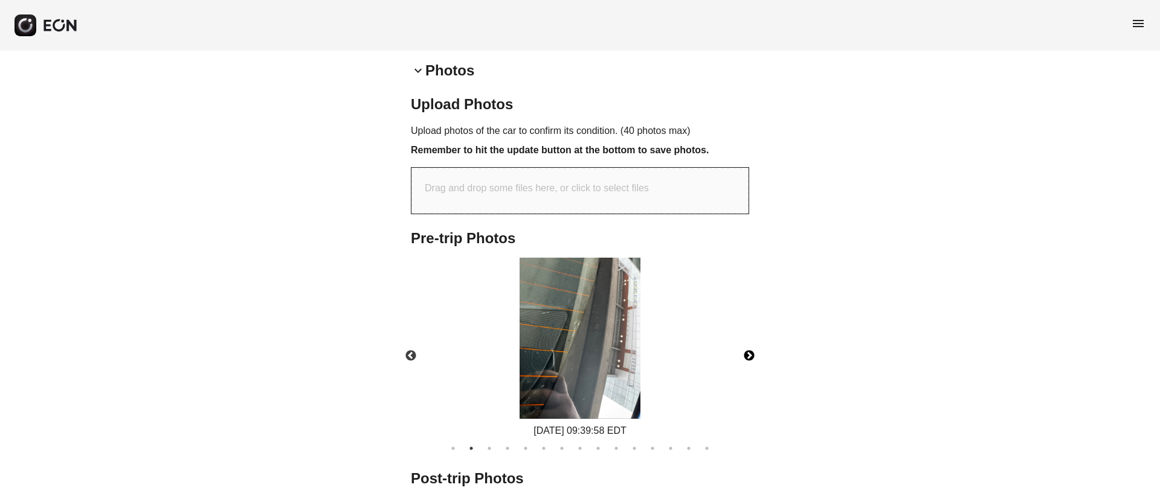
click at [598, 369] on img at bounding box center [579, 338] width 121 height 161
click at [754, 357] on button "Next" at bounding box center [749, 356] width 42 height 42
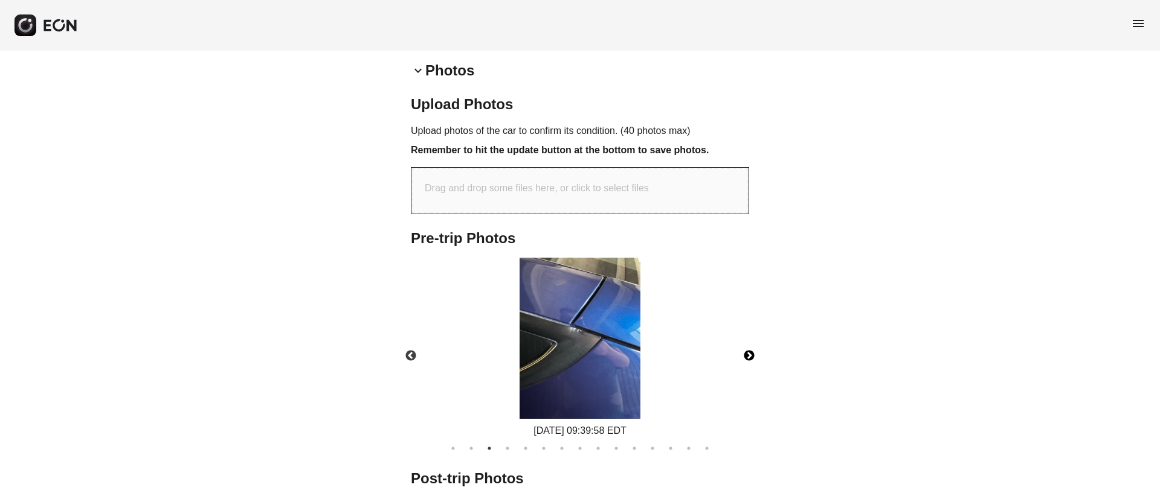
click at [754, 357] on button "Next" at bounding box center [749, 356] width 42 height 42
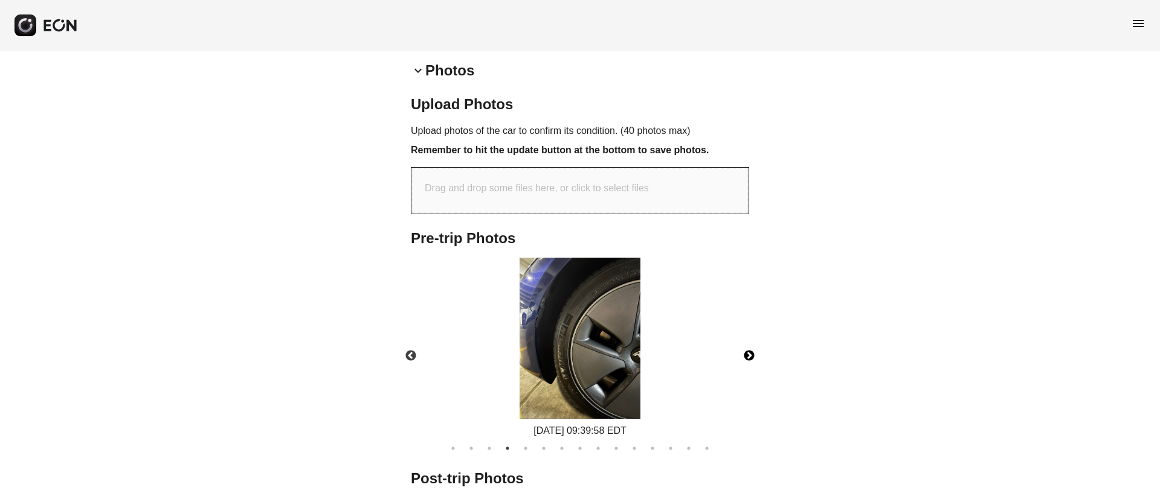
click at [754, 357] on button "Next" at bounding box center [749, 356] width 42 height 42
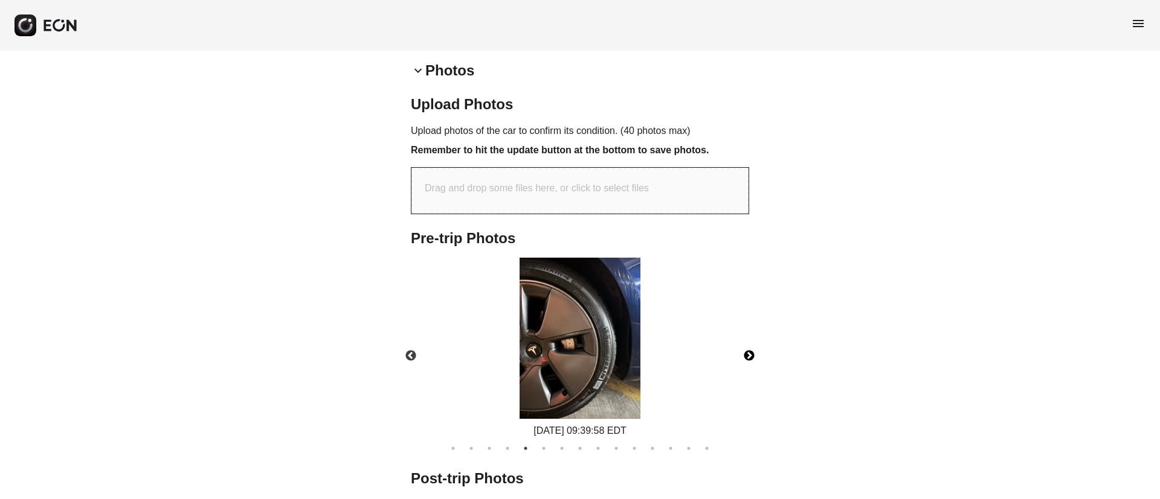
click at [754, 357] on button "Next" at bounding box center [749, 356] width 42 height 42
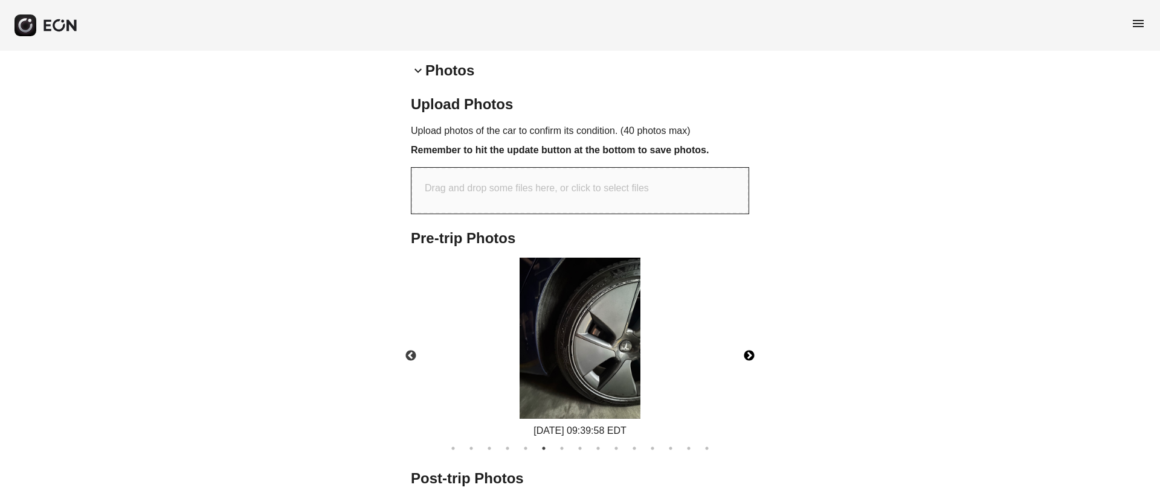
click at [754, 357] on button "Next" at bounding box center [749, 356] width 42 height 42
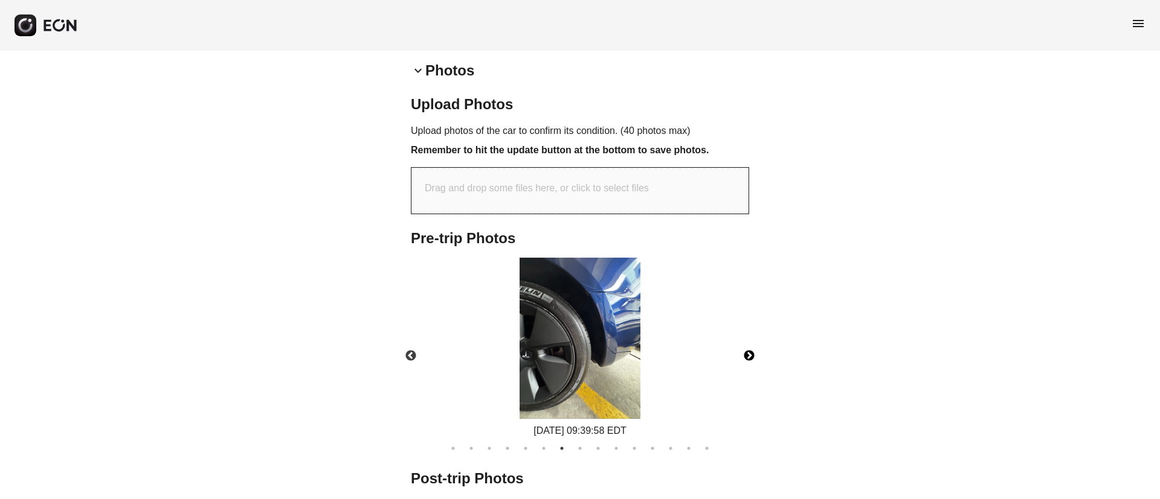
click at [754, 357] on button "Next" at bounding box center [749, 356] width 42 height 42
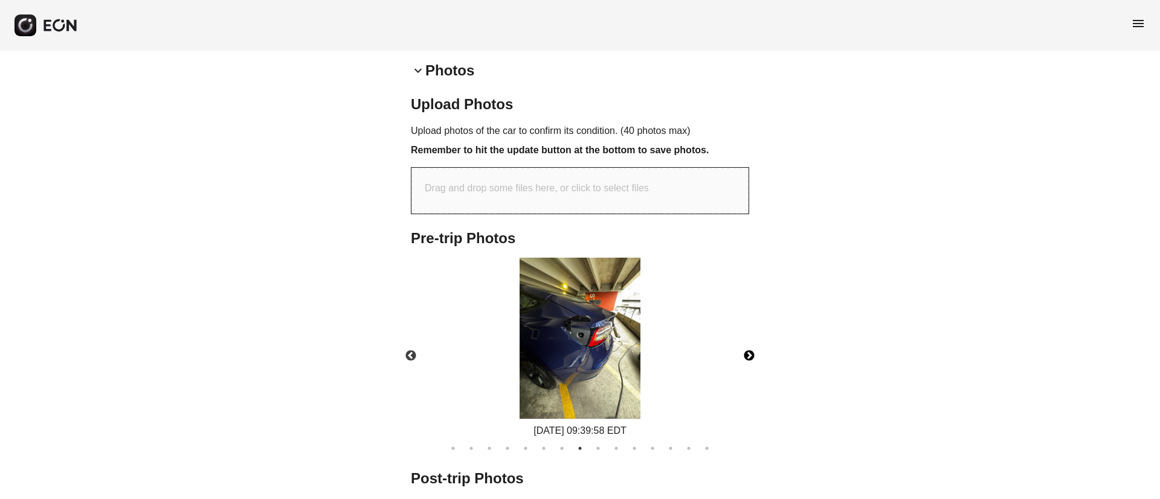
click at [754, 357] on button "Next" at bounding box center [749, 356] width 42 height 42
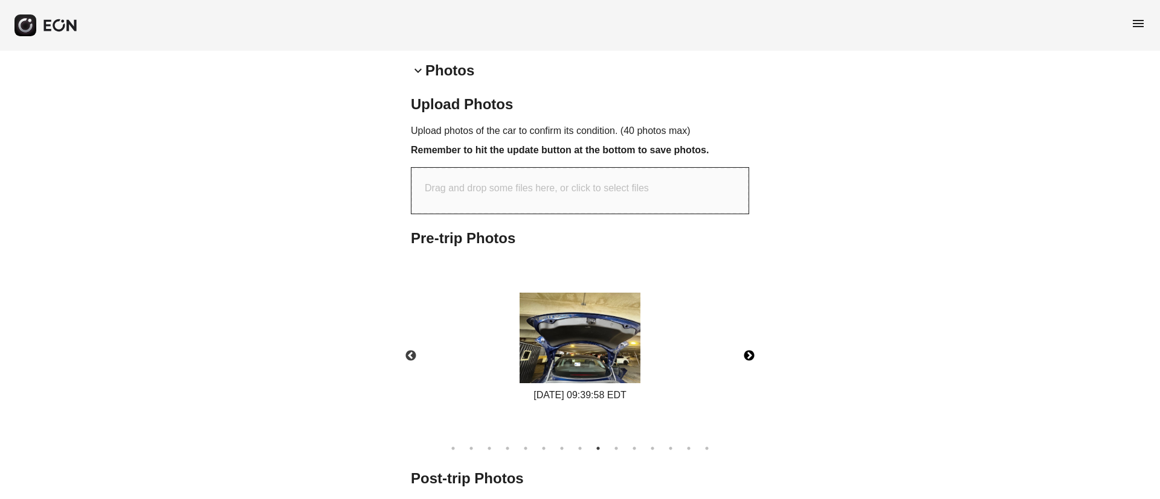
click at [754, 357] on button "Next" at bounding box center [749, 356] width 42 height 42
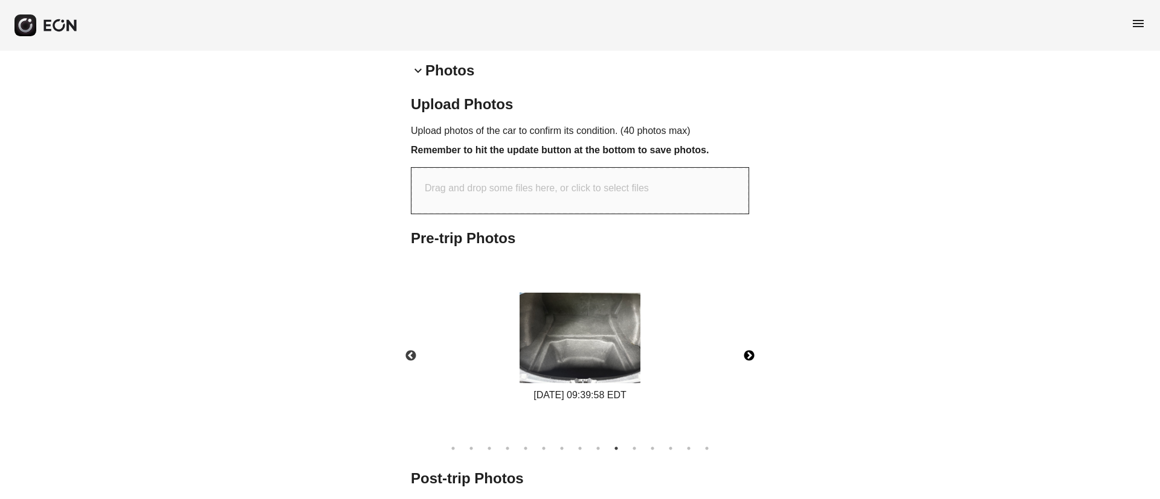
click at [754, 357] on button "Next" at bounding box center [749, 356] width 42 height 42
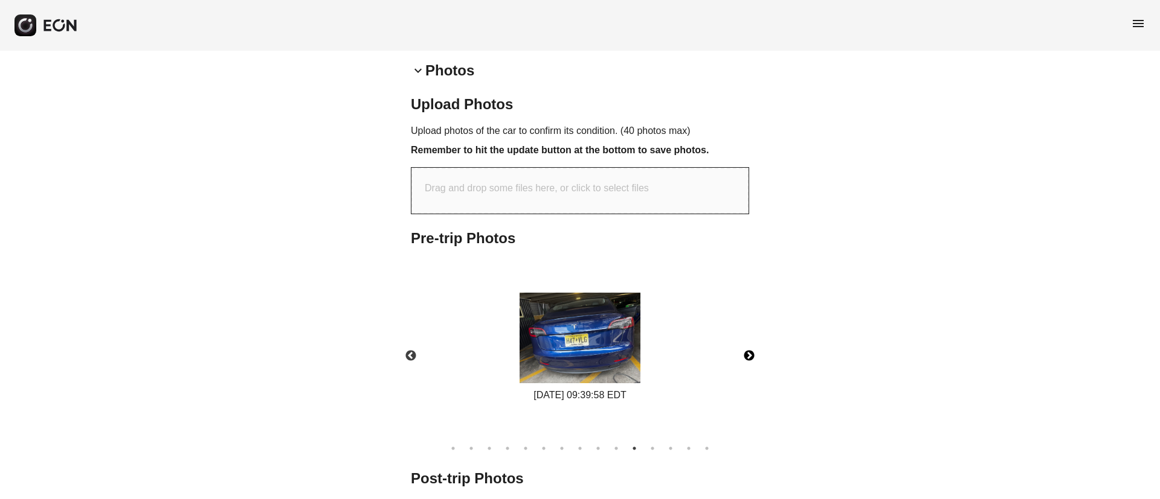
click at [561, 342] on img at bounding box center [579, 338] width 121 height 91
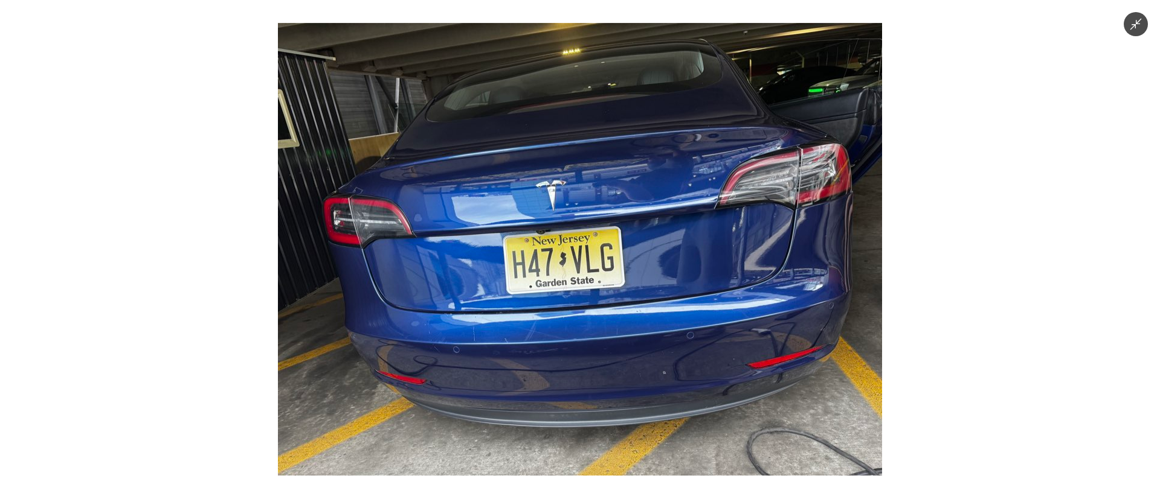
click at [561, 342] on img at bounding box center [580, 249] width 604 height 453
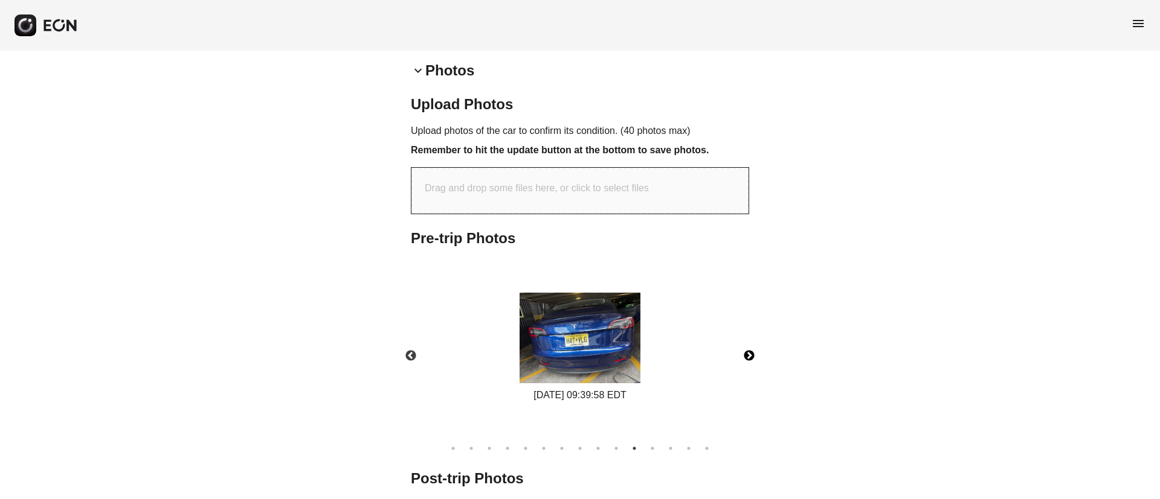
click at [749, 358] on button "Next" at bounding box center [749, 356] width 42 height 42
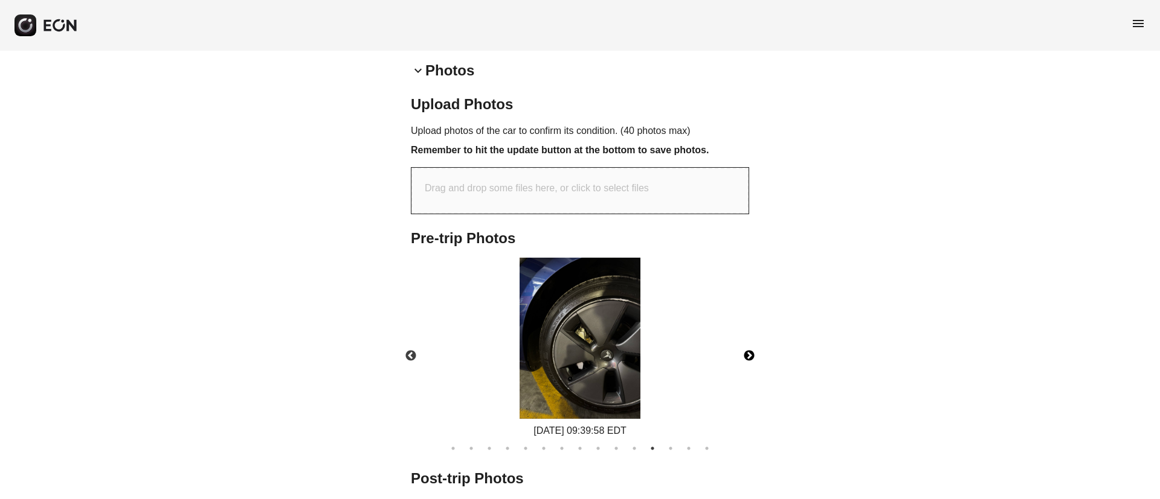
click at [749, 358] on button "Next" at bounding box center [749, 356] width 42 height 42
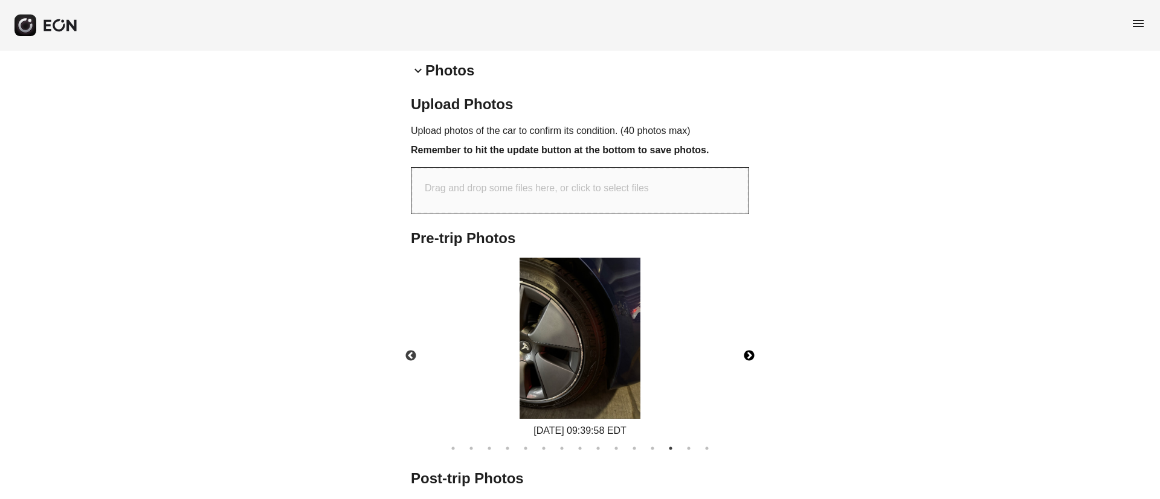
click at [749, 358] on button "Next" at bounding box center [749, 356] width 42 height 42
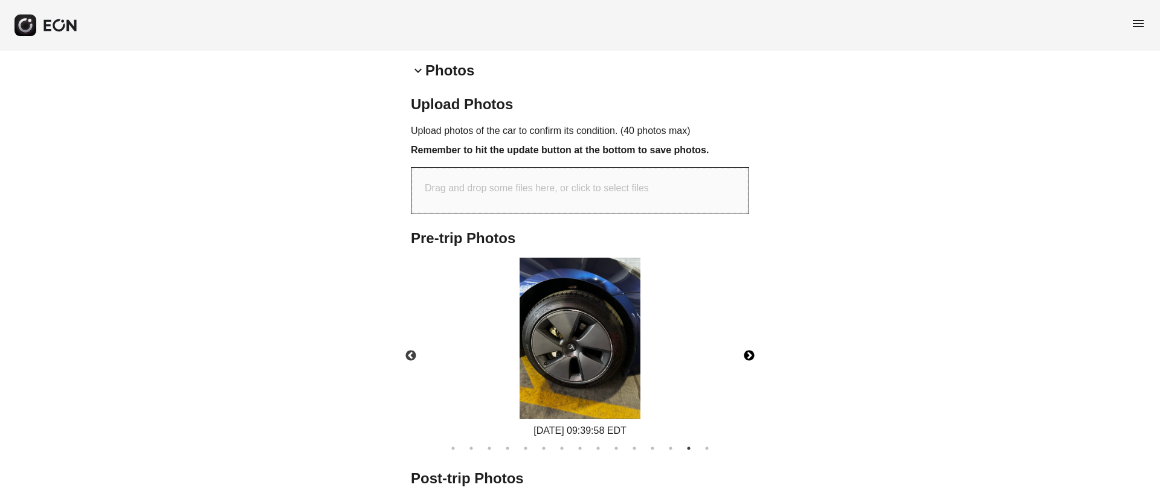
click at [749, 358] on button "Next" at bounding box center [749, 356] width 42 height 42
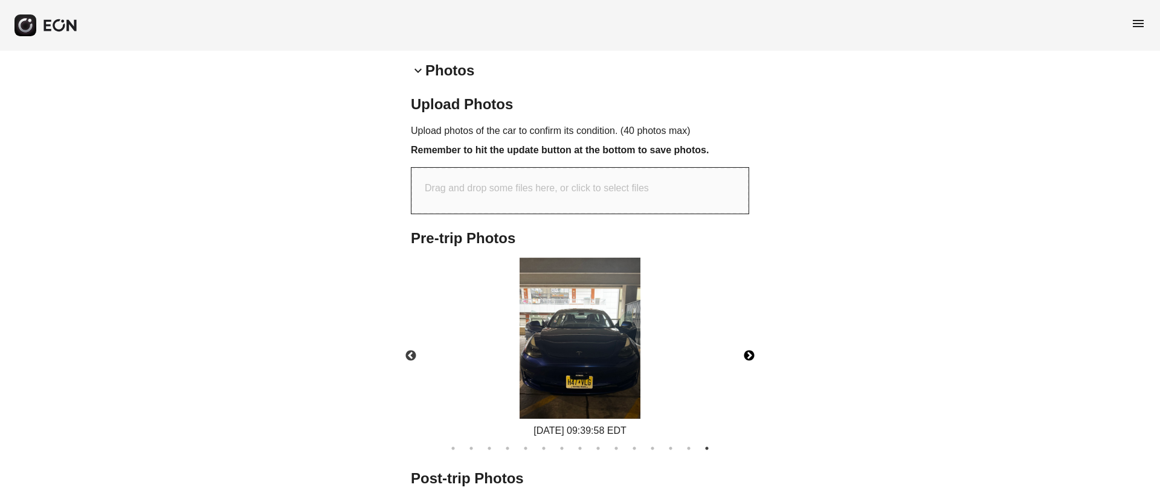
click at [619, 373] on img at bounding box center [579, 338] width 121 height 161
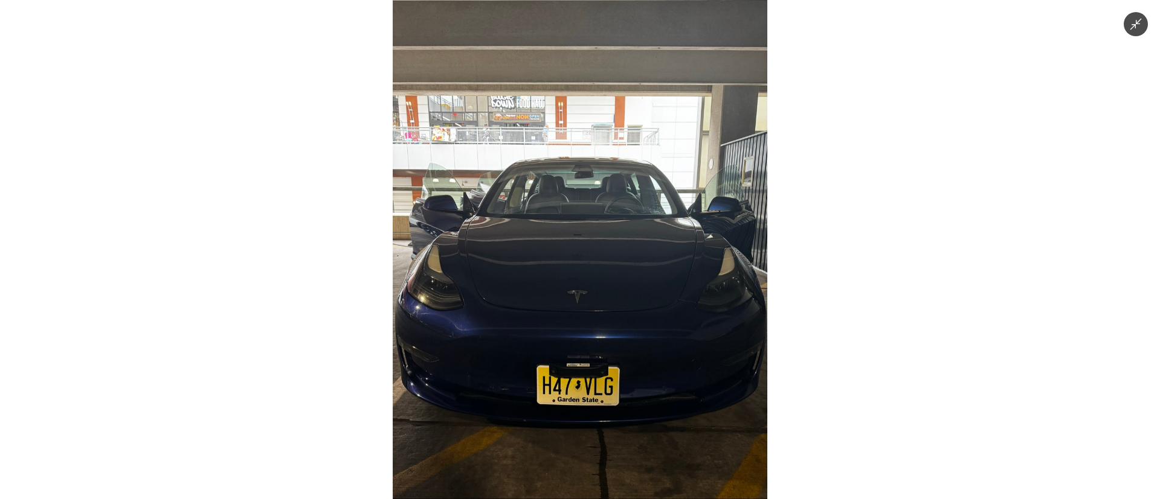
click at [619, 373] on img at bounding box center [580, 249] width 374 height 499
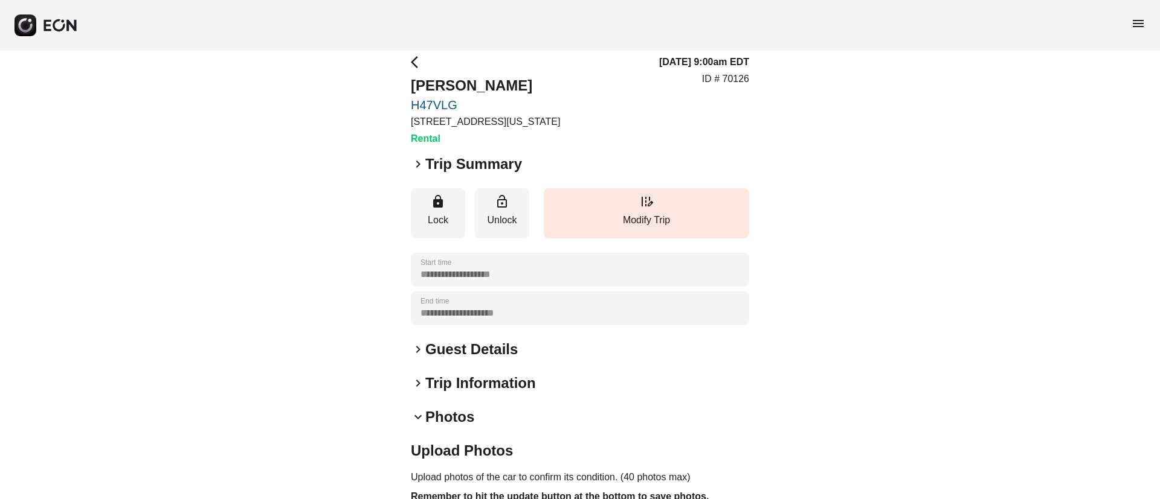
scroll to position [0, 0]
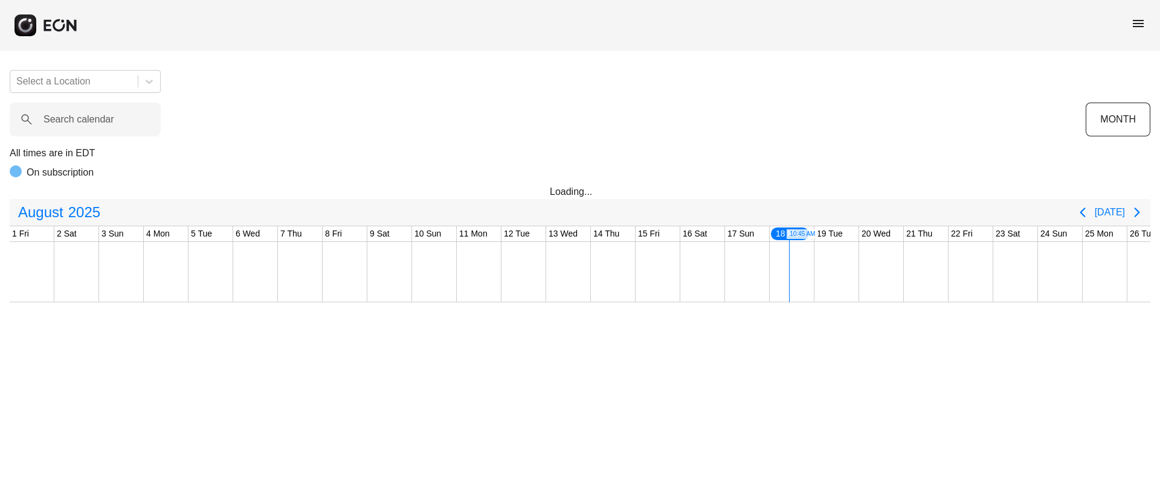
scroll to position [0, 245]
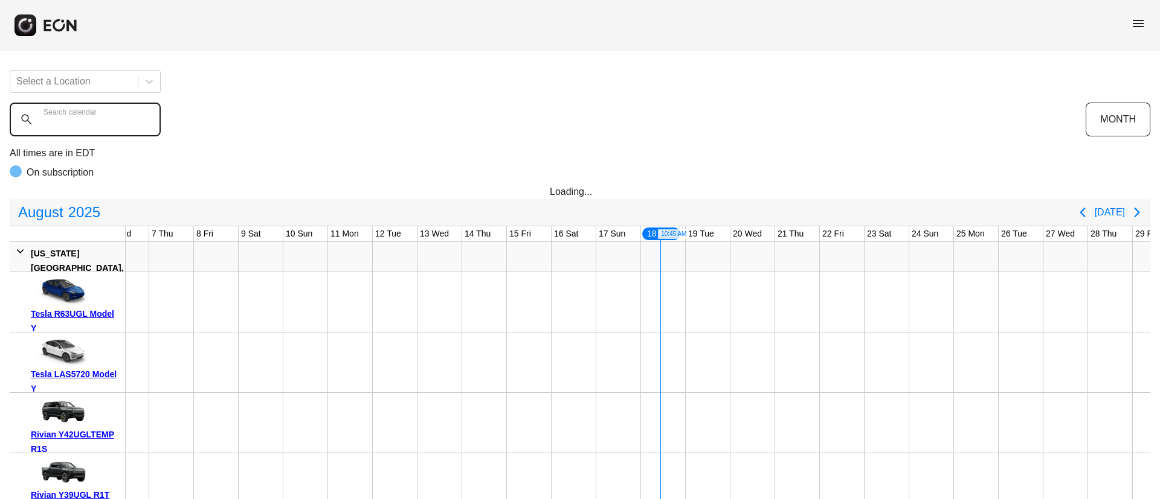
click at [107, 128] on calendar "Search calendar" at bounding box center [85, 120] width 151 height 34
paste calendar "******"
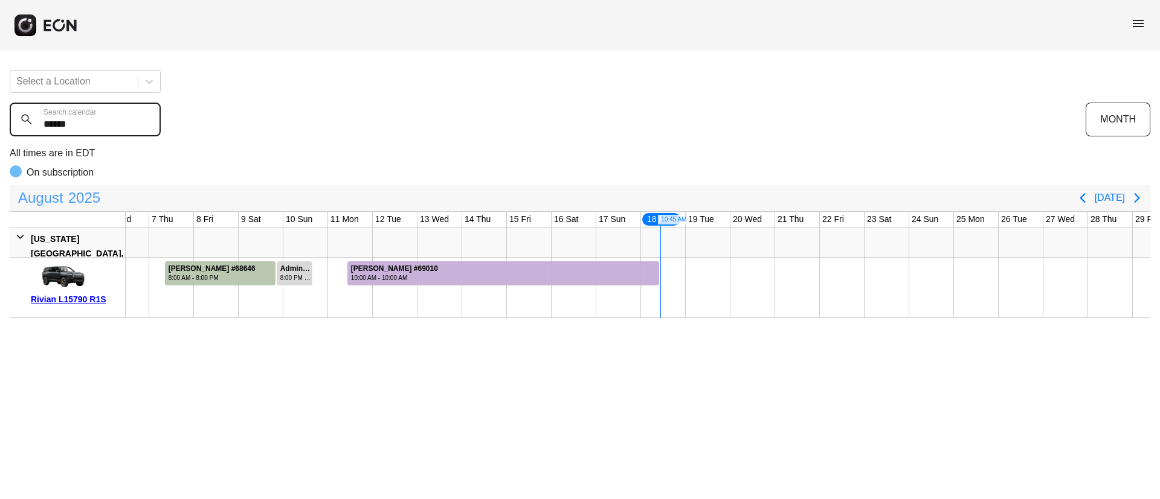
type calendar "******"
click at [68, 199] on span "2025" at bounding box center [84, 198] width 37 height 24
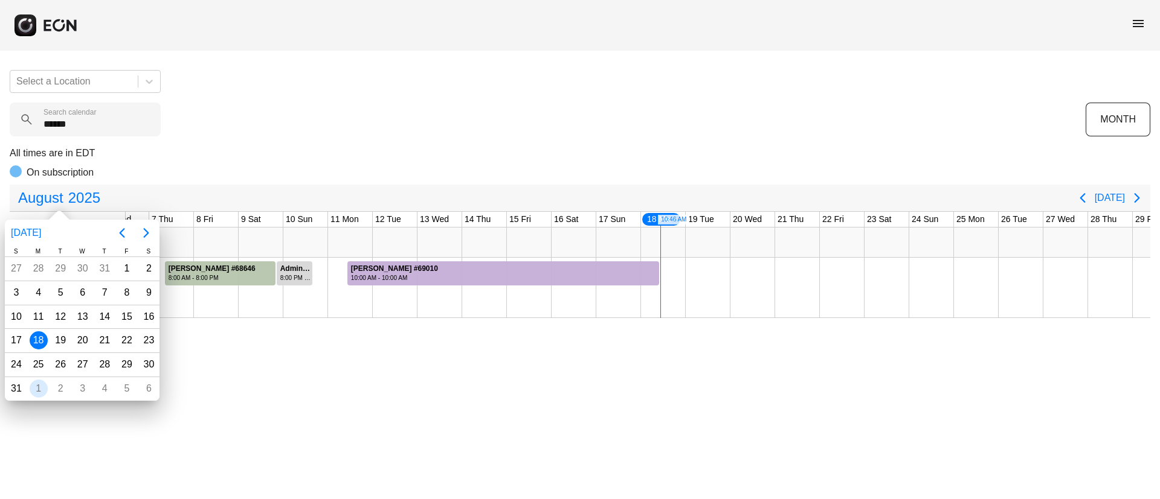
click at [38, 391] on div "1" at bounding box center [39, 389] width 18 height 18
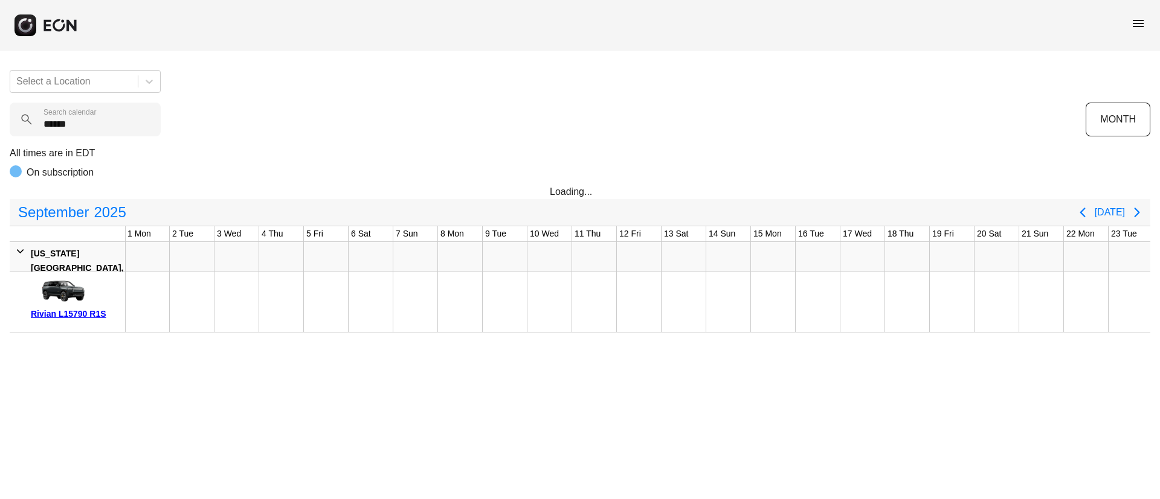
scroll to position [0, 1]
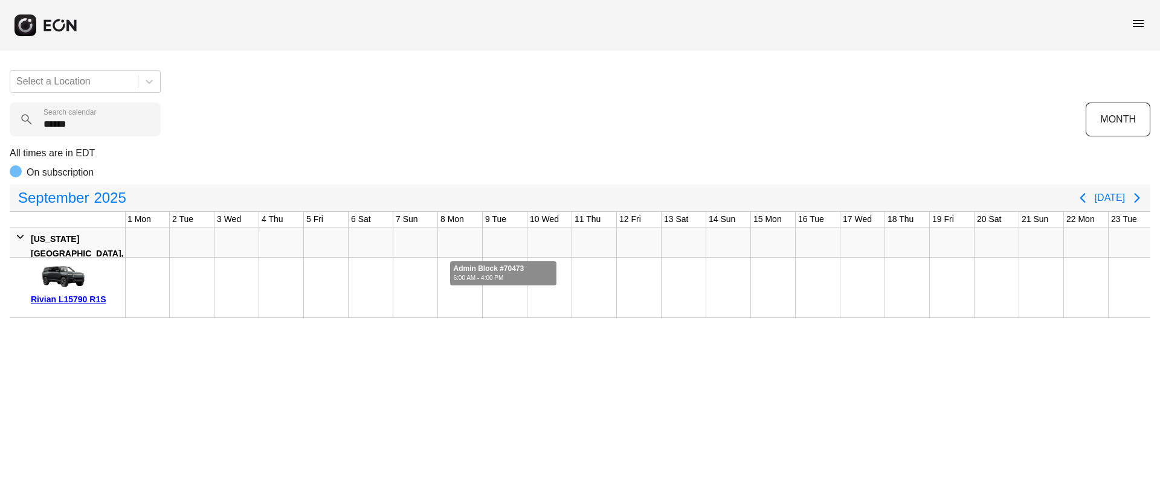
click at [534, 267] on div at bounding box center [503, 274] width 107 height 24
click at [1139, 20] on span "menu" at bounding box center [1138, 23] width 14 height 14
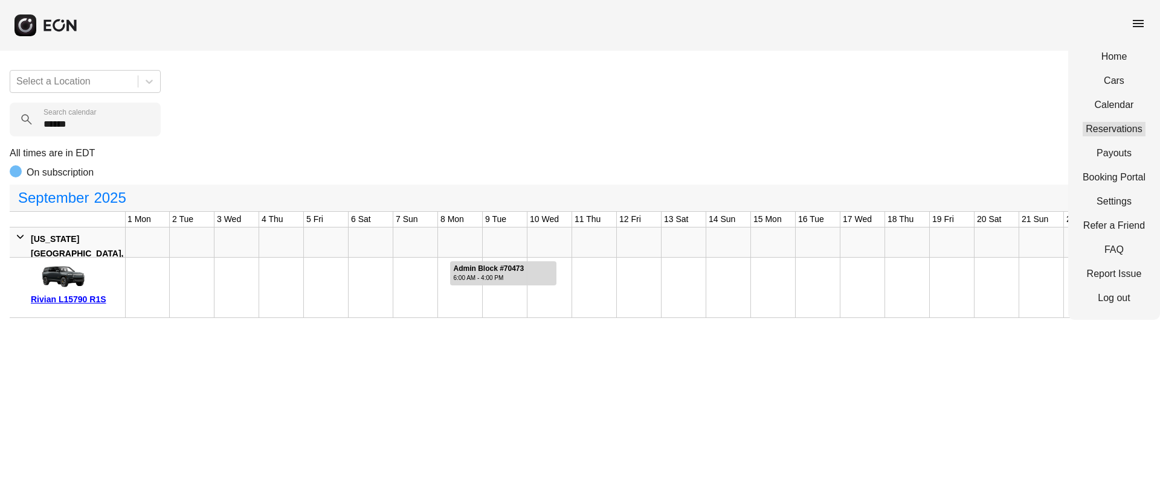
click at [1107, 124] on link "Reservations" at bounding box center [1113, 129] width 63 height 14
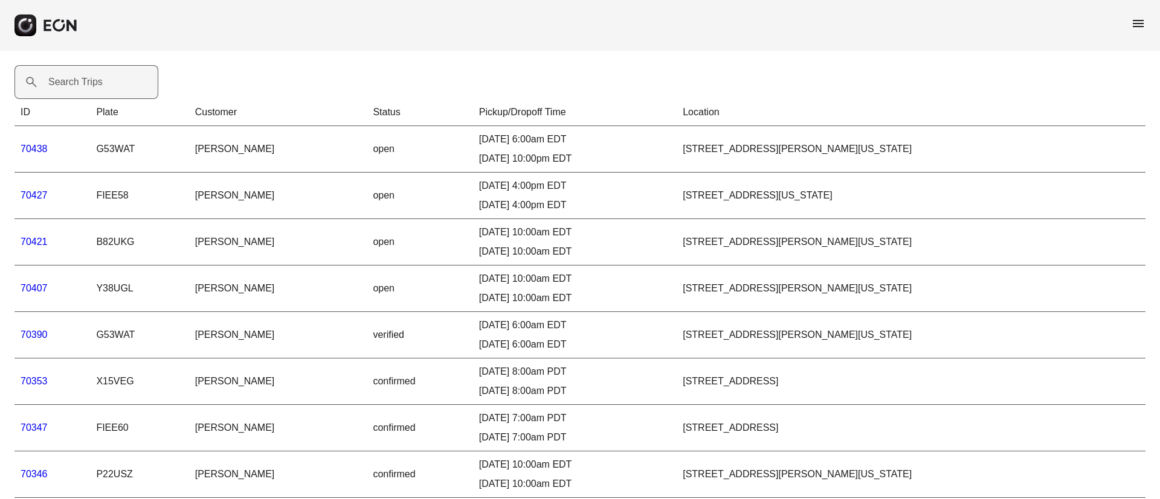
click at [94, 86] on label "Search Trips" at bounding box center [75, 82] width 54 height 14
click at [94, 86] on Trips "Search Trips" at bounding box center [86, 82] width 144 height 34
paste Trips "*****"
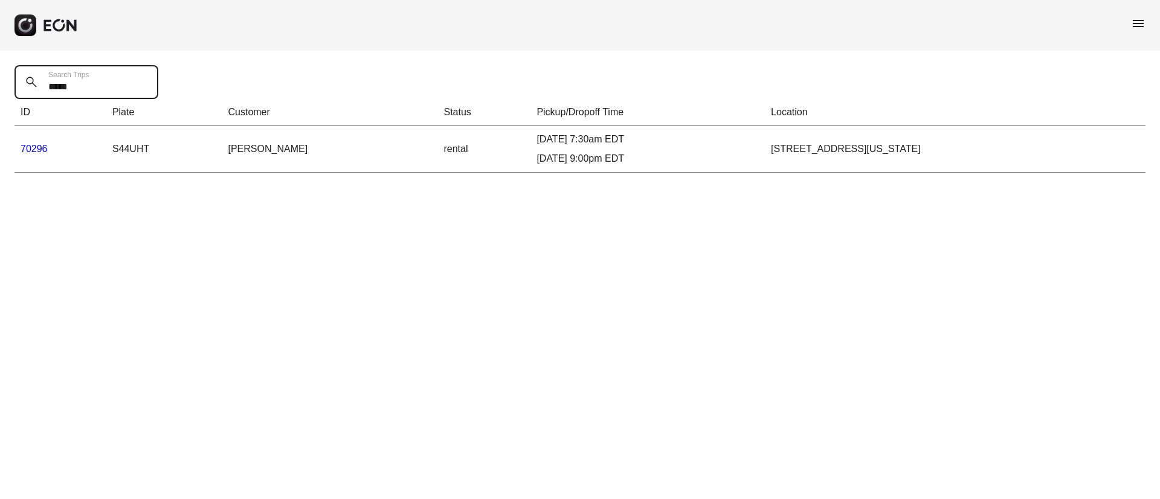
type Trips "*****"
click at [34, 145] on link "70296" at bounding box center [34, 149] width 27 height 10
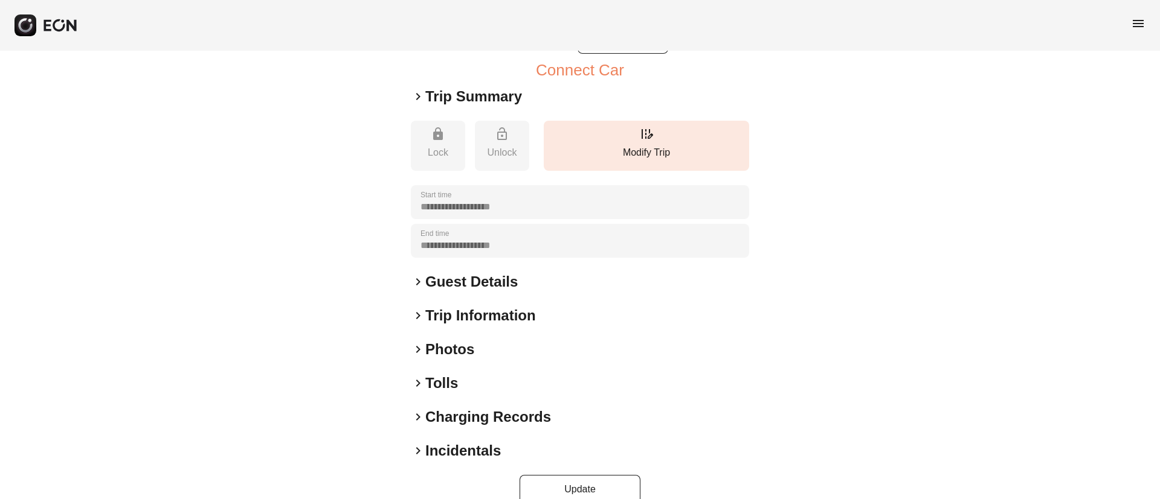
scroll to position [130, 0]
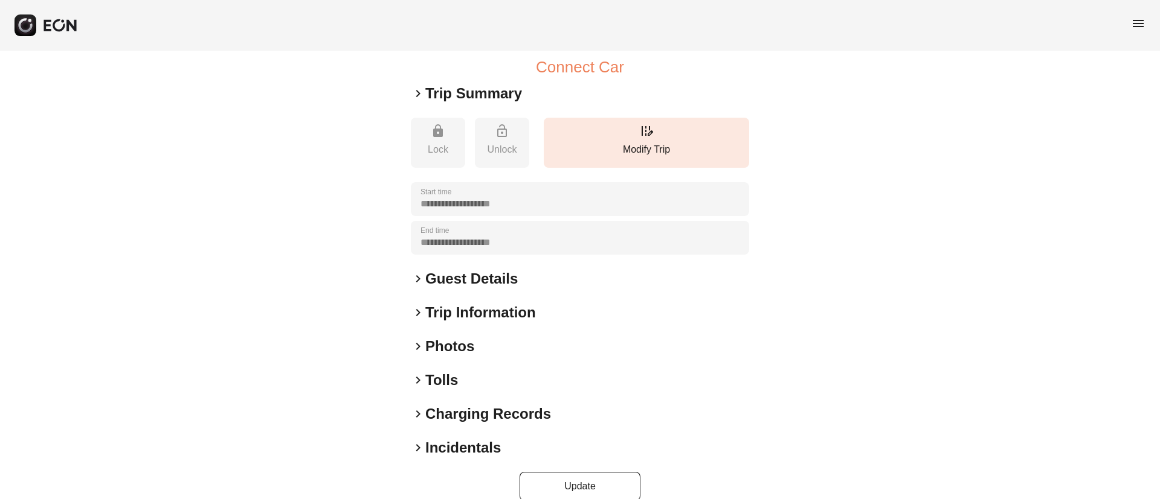
click at [484, 354] on div "keyboard_arrow_right Photos" at bounding box center [580, 346] width 338 height 19
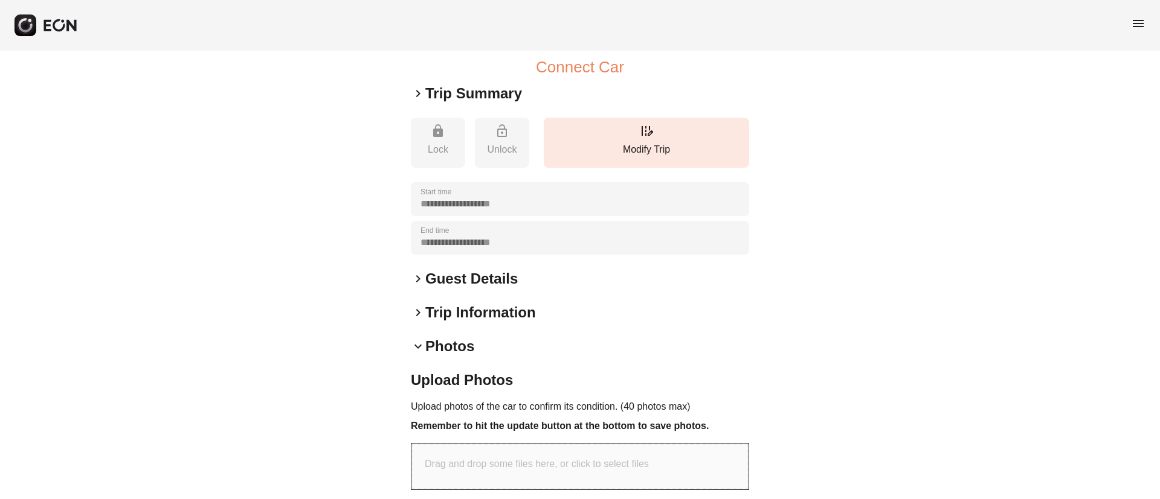
scroll to position [406, 0]
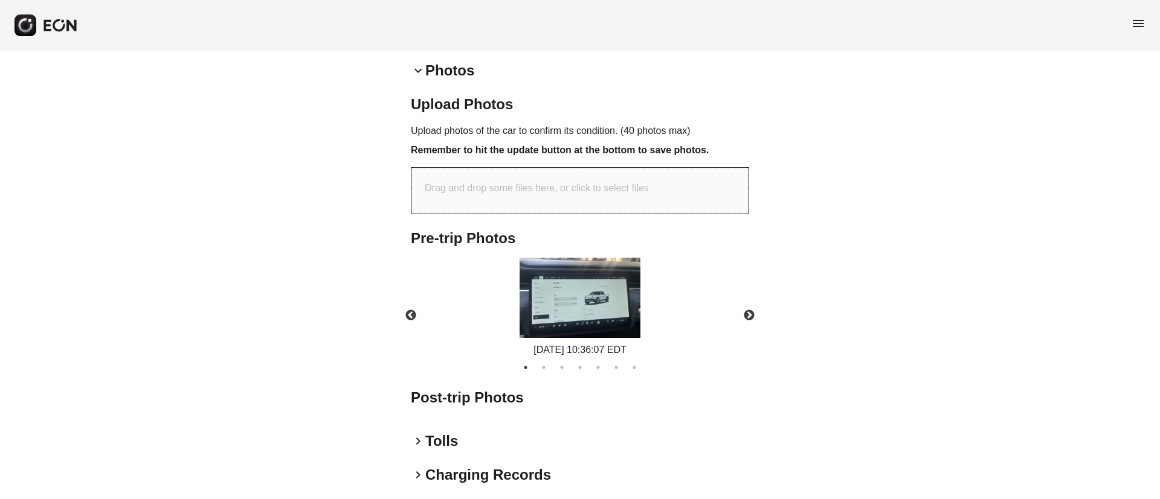
click at [621, 306] on img at bounding box center [579, 298] width 121 height 80
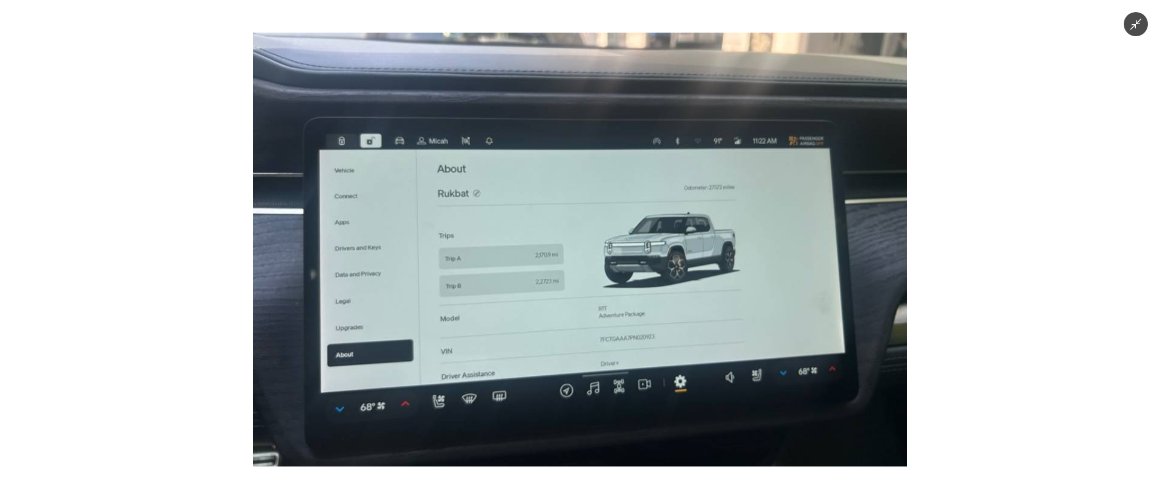
click at [735, 239] on img at bounding box center [579, 250] width 653 height 434
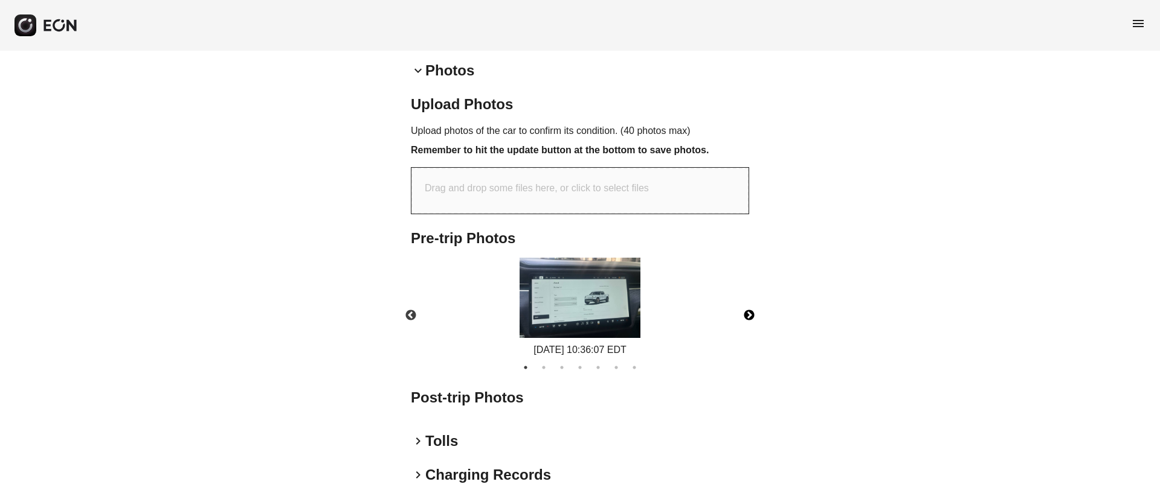
click at [753, 310] on button "Next" at bounding box center [749, 316] width 42 height 42
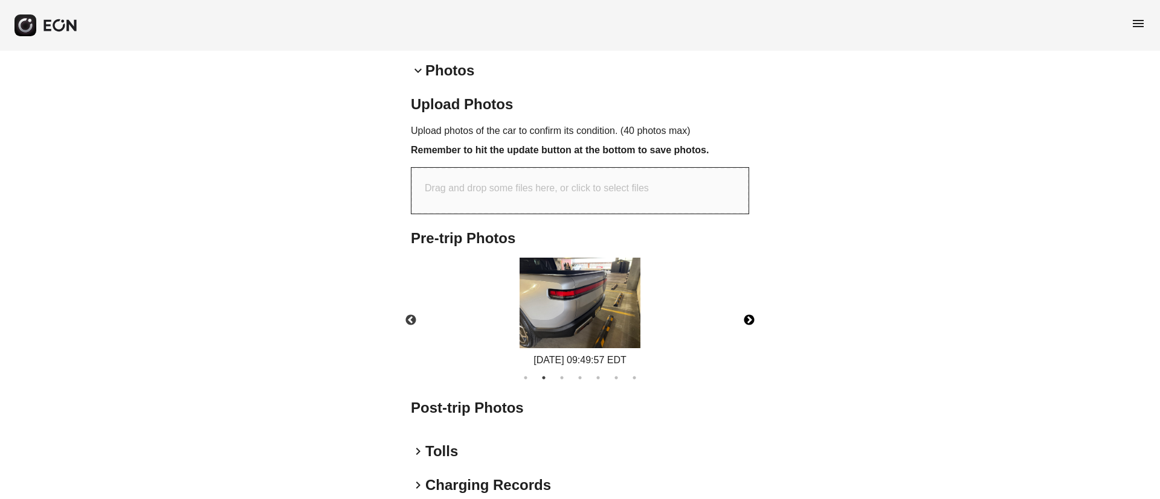
click at [748, 325] on button "Next" at bounding box center [749, 321] width 42 height 42
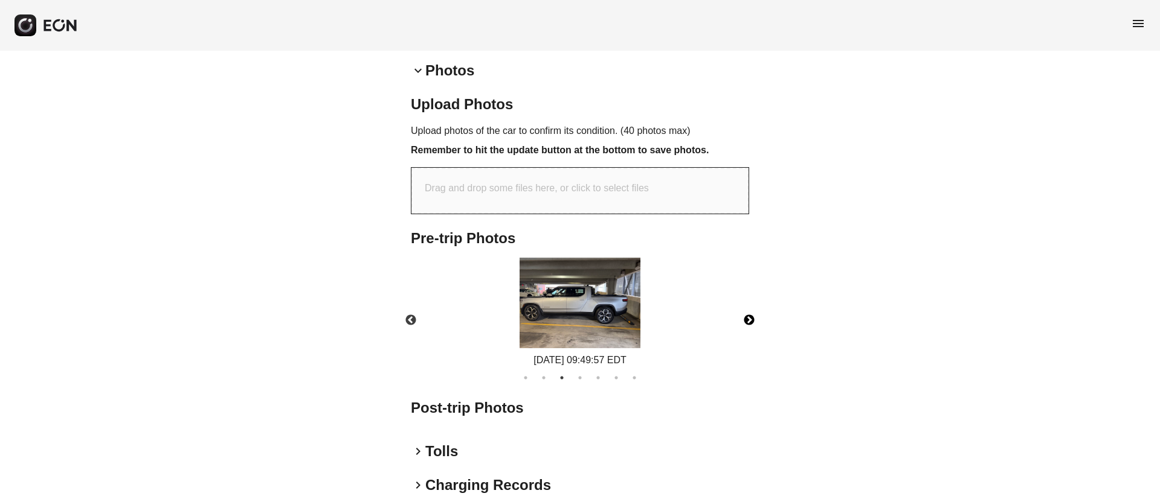
click at [748, 325] on button "Next" at bounding box center [749, 321] width 42 height 42
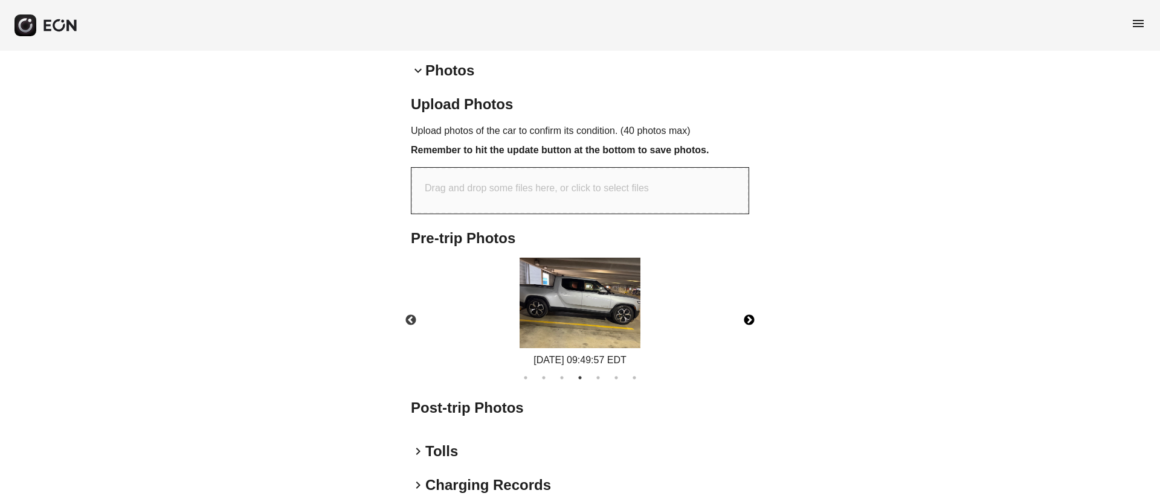
click at [748, 325] on button "Next" at bounding box center [749, 321] width 42 height 42
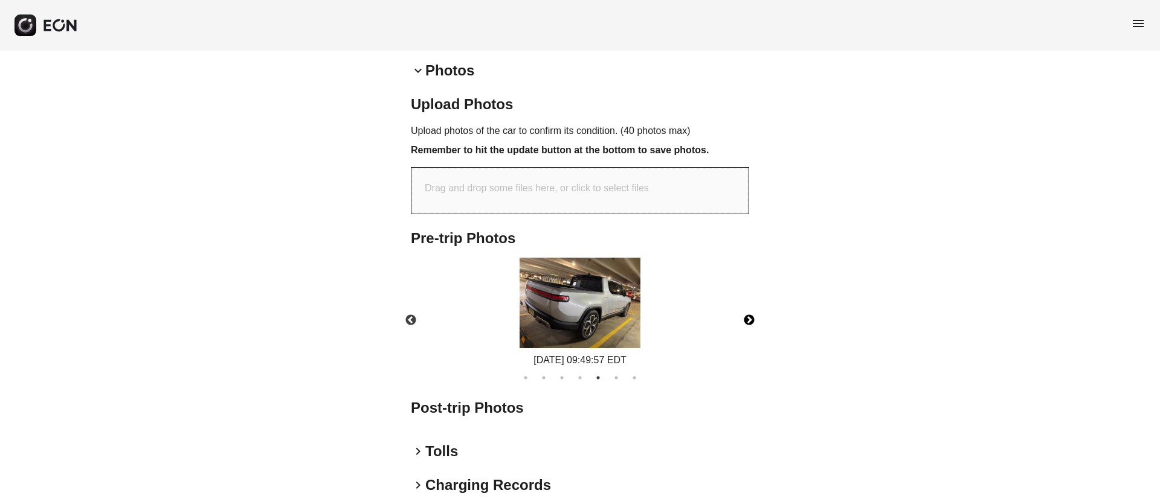
click at [569, 307] on img at bounding box center [579, 303] width 121 height 91
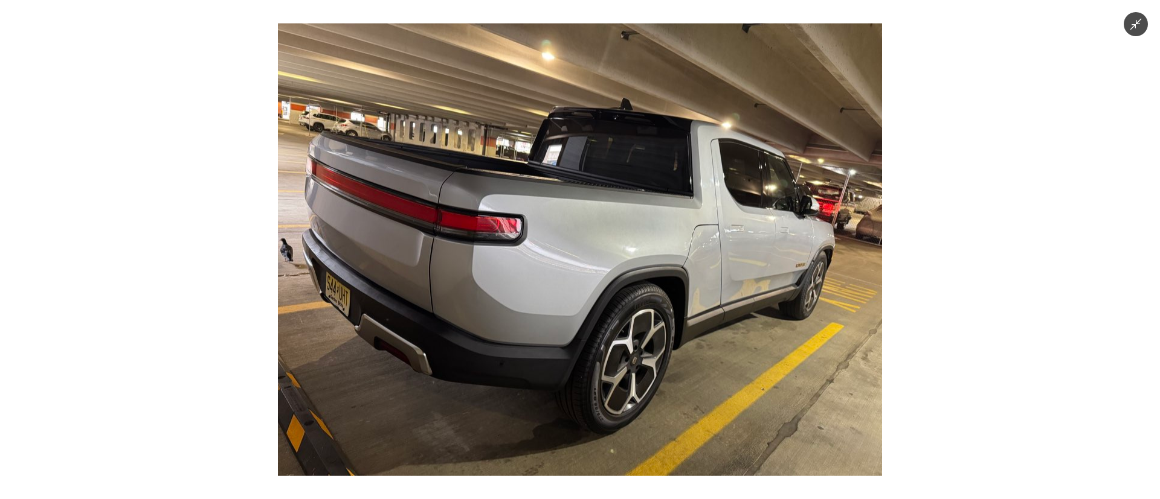
click at [569, 307] on img at bounding box center [580, 249] width 604 height 453
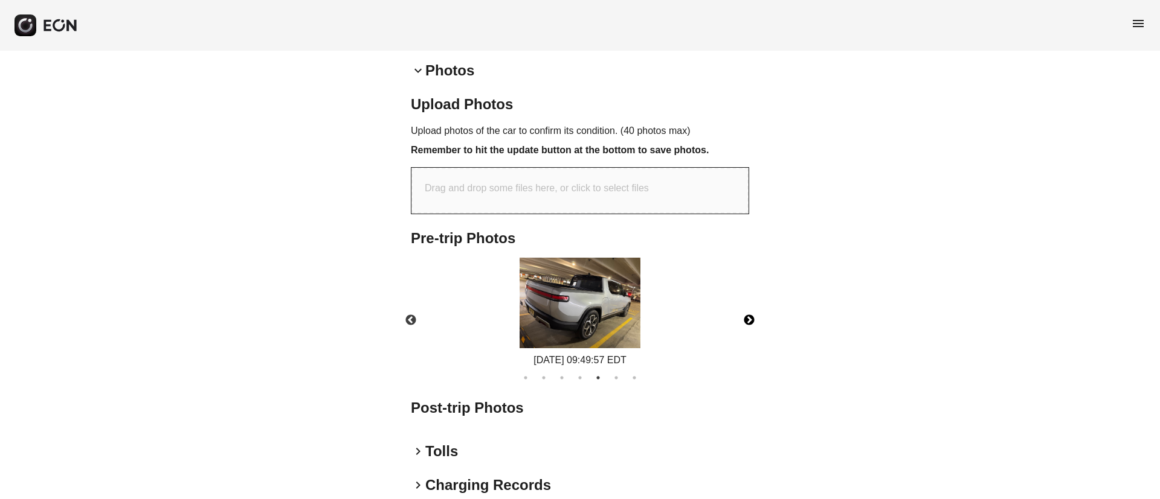
click at [749, 319] on button "Next" at bounding box center [749, 321] width 42 height 42
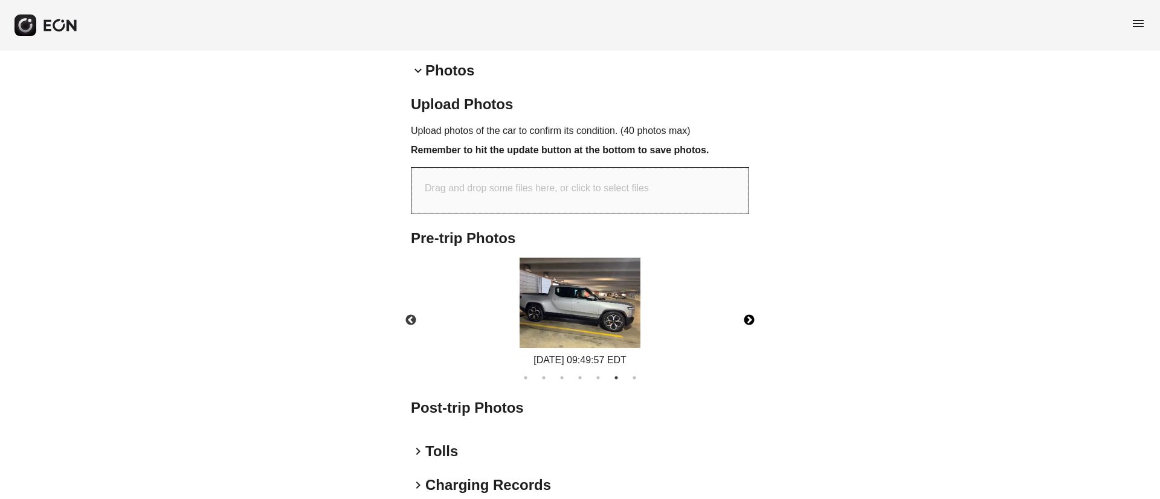
click at [573, 309] on img at bounding box center [579, 303] width 121 height 91
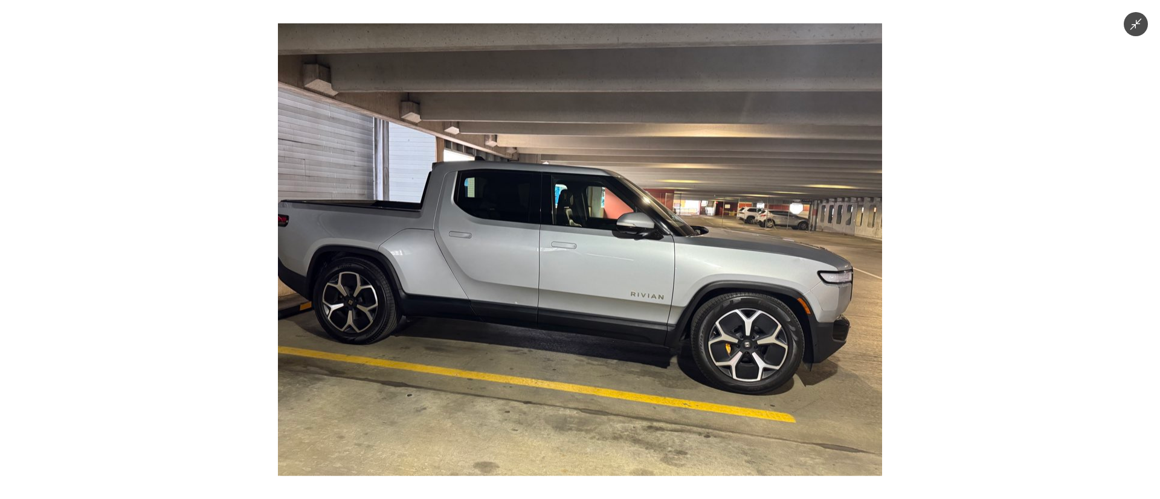
click at [573, 309] on img at bounding box center [580, 249] width 604 height 453
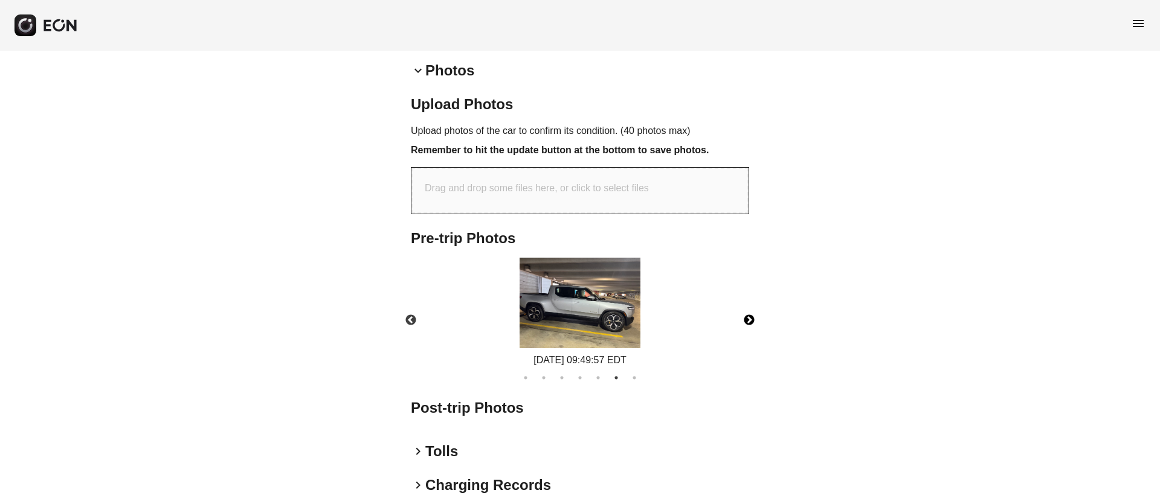
click at [743, 315] on button "Next" at bounding box center [749, 321] width 42 height 42
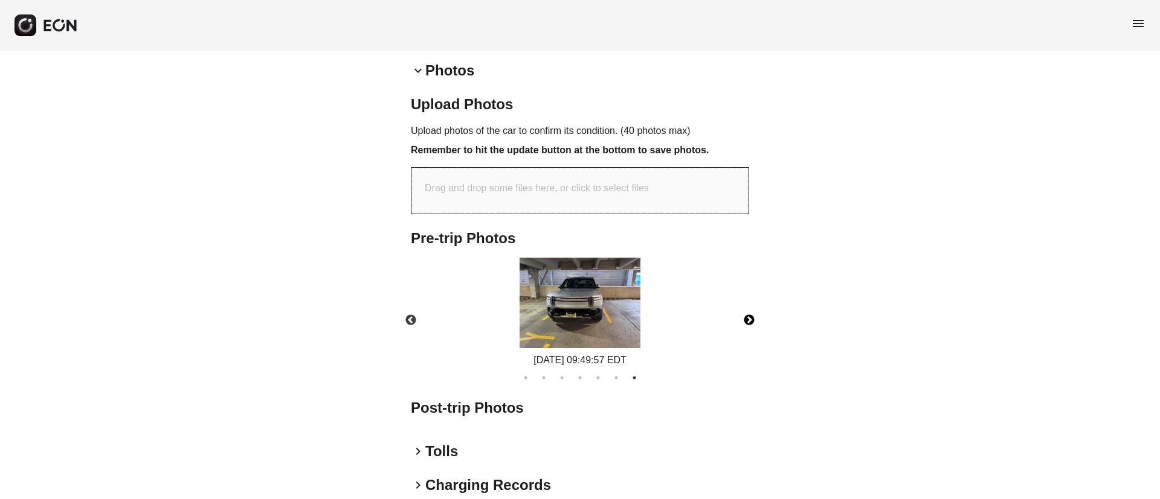
click at [599, 292] on img at bounding box center [579, 303] width 121 height 91
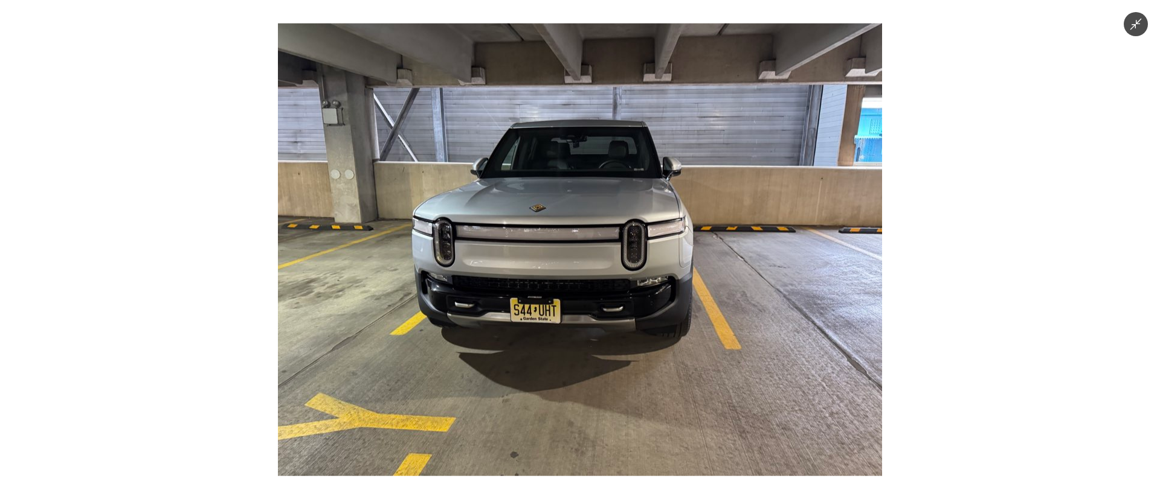
click at [599, 292] on img at bounding box center [580, 249] width 604 height 453
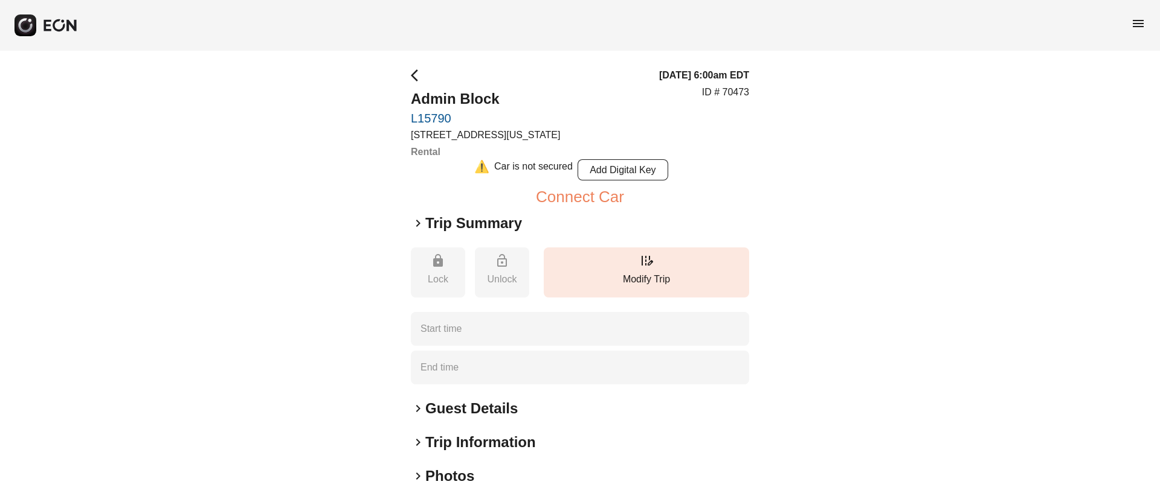
type time "**********"
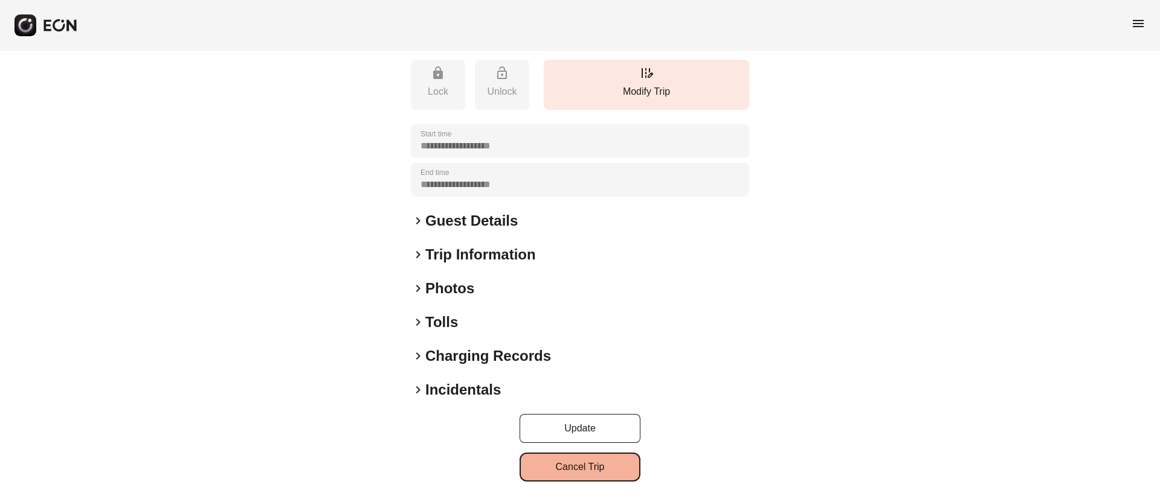
click at [531, 476] on button "Cancel Trip" at bounding box center [579, 467] width 121 height 29
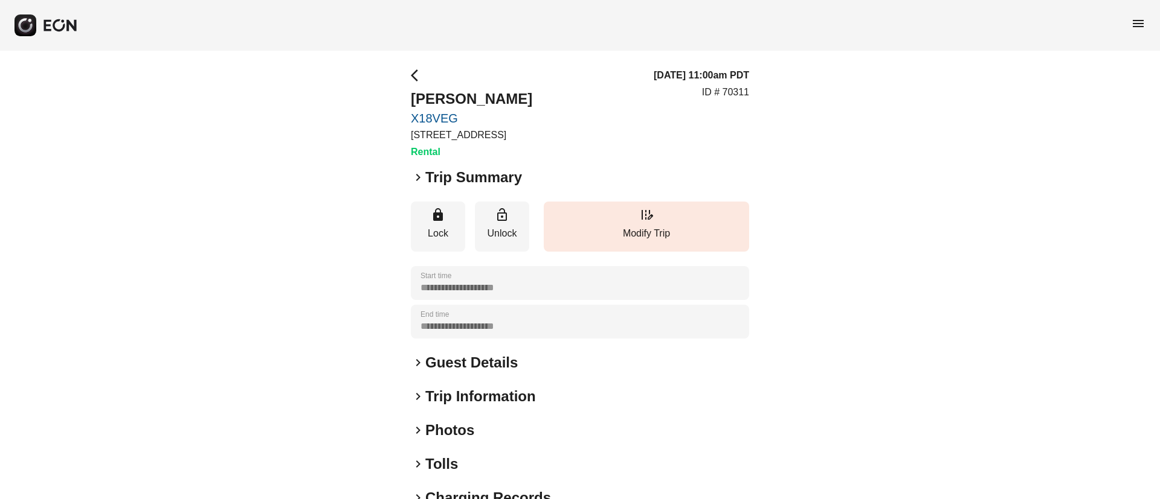
click at [1138, 27] on span "menu" at bounding box center [1138, 23] width 14 height 14
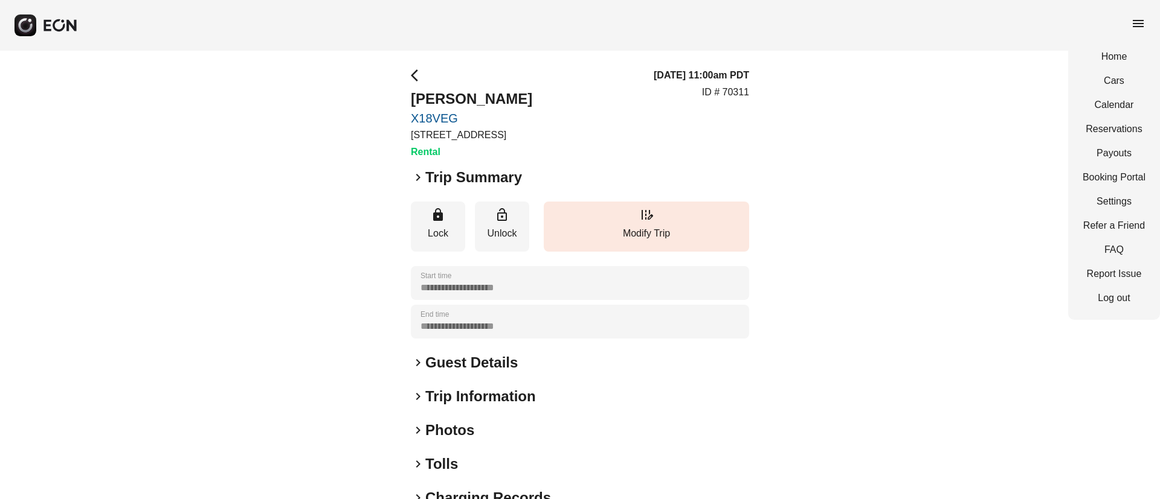
click at [1095, 120] on div "Home Cars Calendar Reservations Payouts Booking Portal Settings Refer a Friend …" at bounding box center [1114, 177] width 92 height 285
click at [1095, 132] on link "Reservations" at bounding box center [1113, 129] width 63 height 14
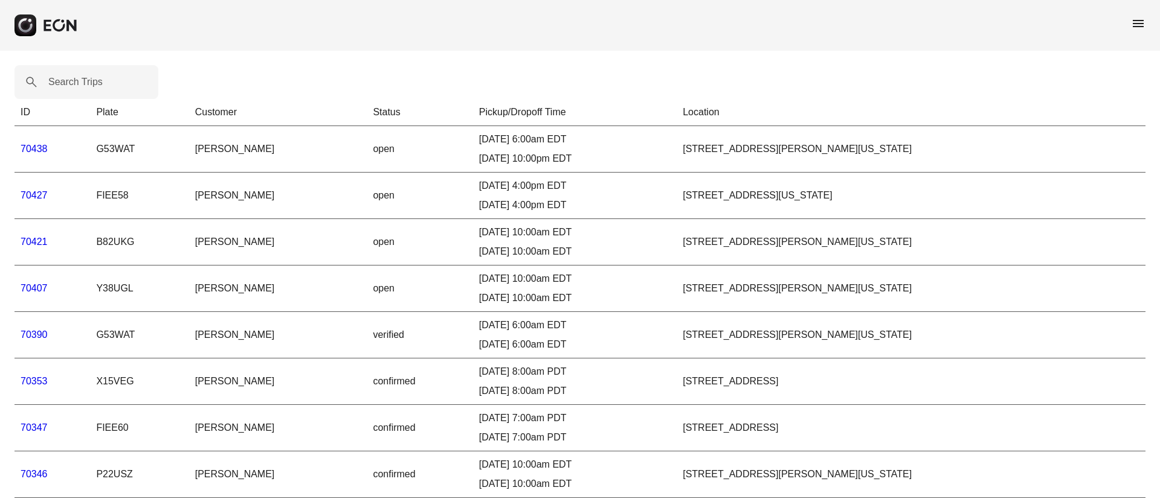
click at [61, 81] on label "Search Trips" at bounding box center [75, 82] width 54 height 14
click at [61, 81] on Trips "Search Trips" at bounding box center [86, 82] width 144 height 34
paste Trips "******"
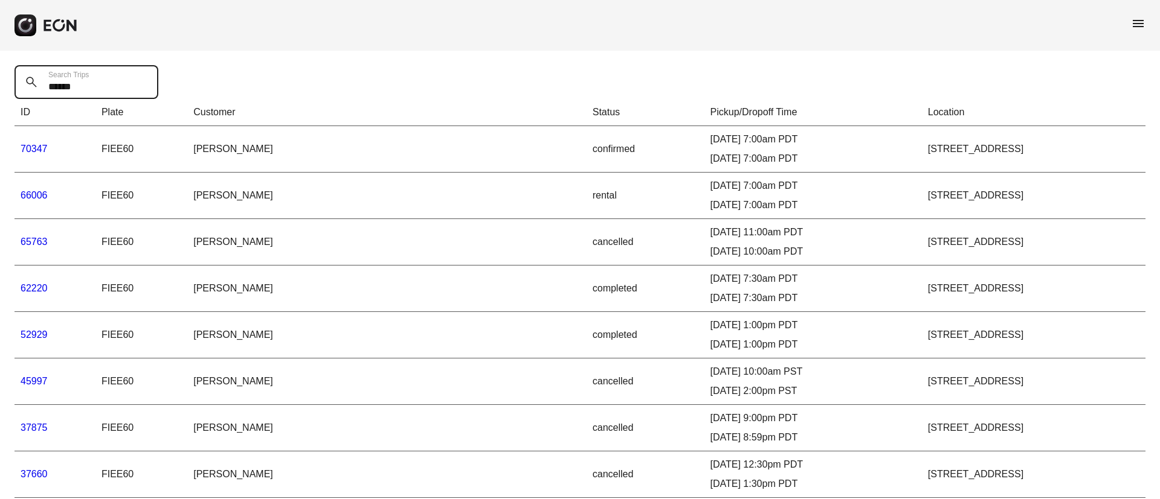
drag, startPoint x: 112, startPoint y: 83, endPoint x: 31, endPoint y: 86, distance: 81.0
click at [31, 86] on div "****** Search Trips" at bounding box center [89, 82] width 151 height 34
paste Trips "text"
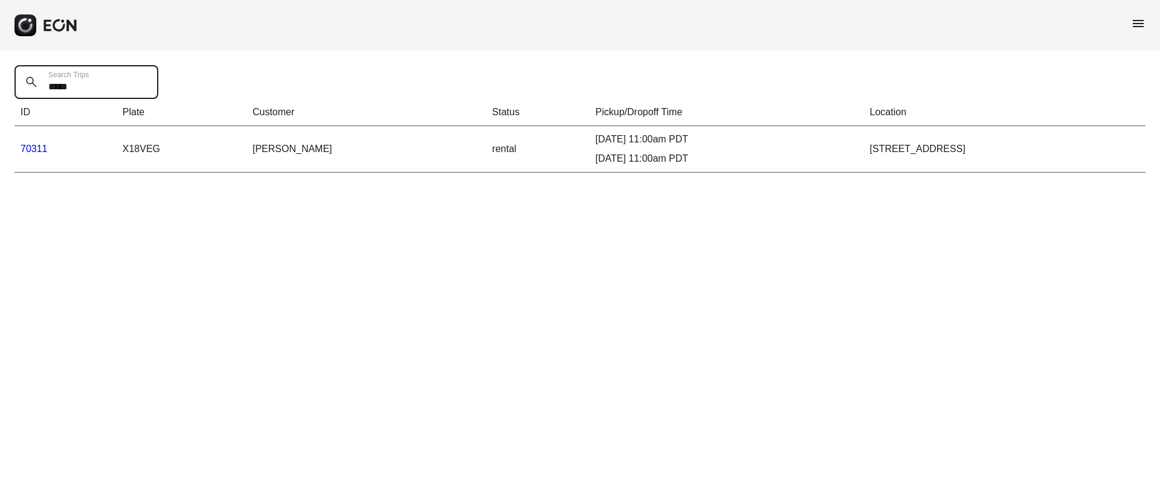
type Trips "*****"
click at [36, 147] on link "70311" at bounding box center [34, 149] width 27 height 10
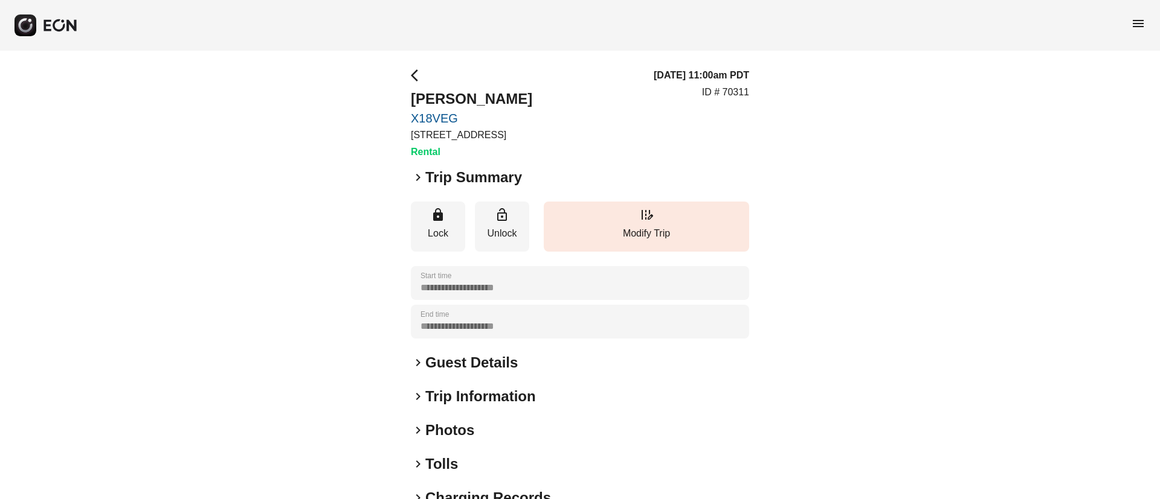
click at [441, 368] on h2 "Guest Details" at bounding box center [471, 362] width 92 height 19
